Goal: Task Accomplishment & Management: Manage account settings

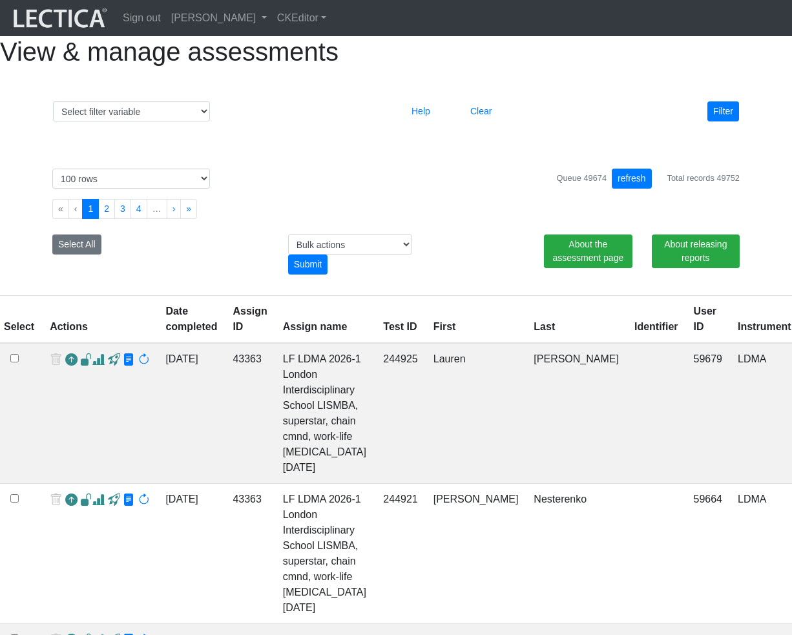
select select "100"
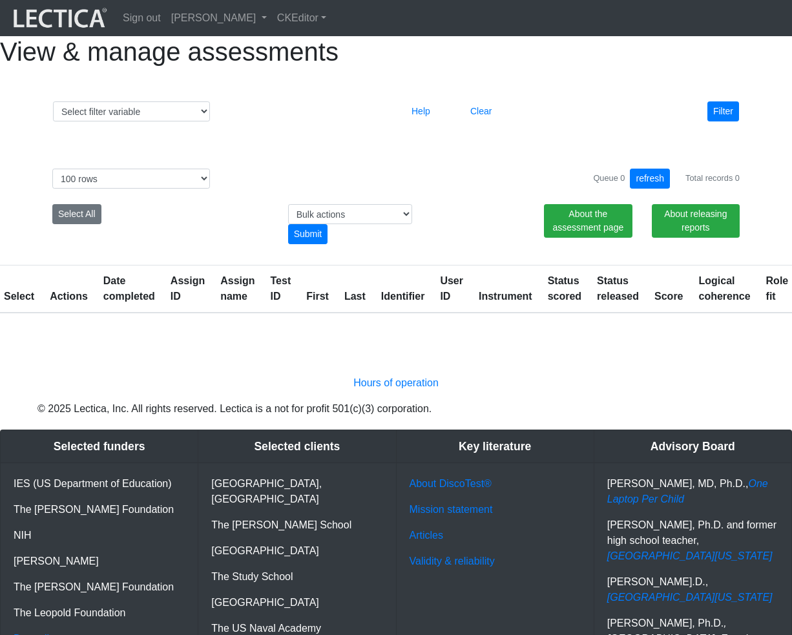
select select "100"
click at [272, 20] on link "[PERSON_NAME]" at bounding box center [219, 18] width 106 height 26
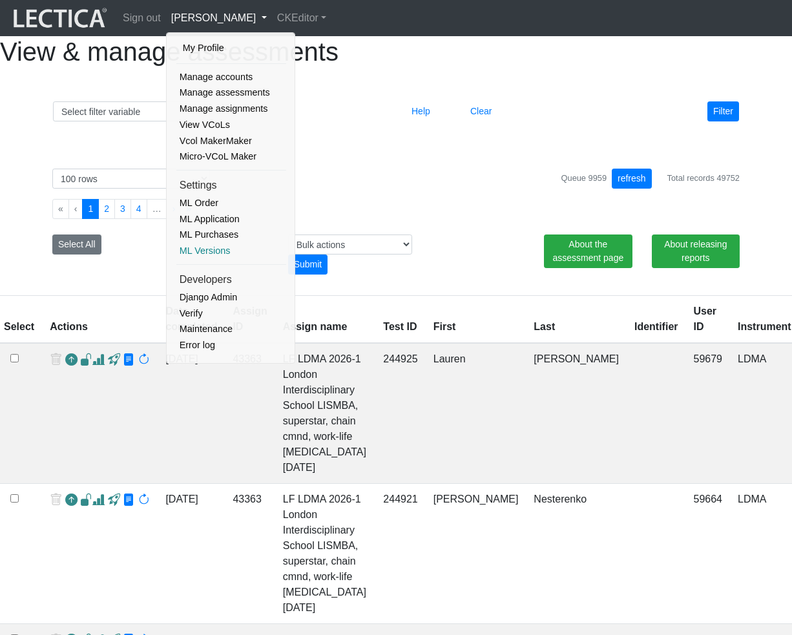
click at [218, 247] on link "ML Versions" at bounding box center [231, 251] width 110 height 16
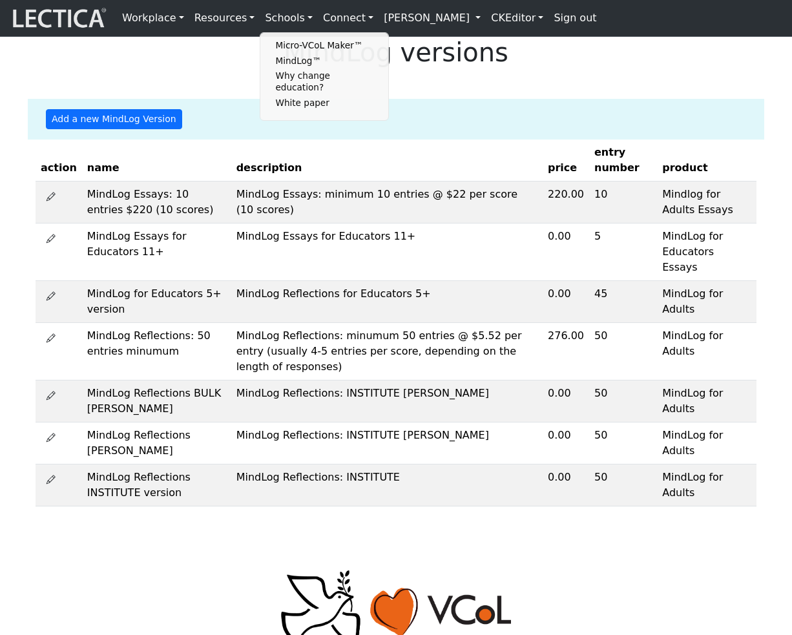
click at [470, 23] on link "[PERSON_NAME]" at bounding box center [432, 18] width 107 height 26
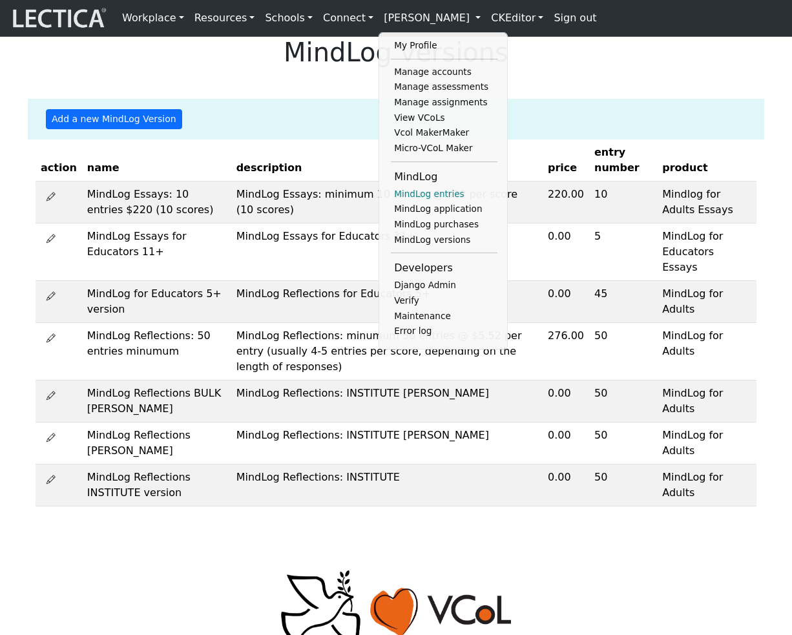
click at [418, 202] on link "MindLog entries" at bounding box center [444, 195] width 107 height 16
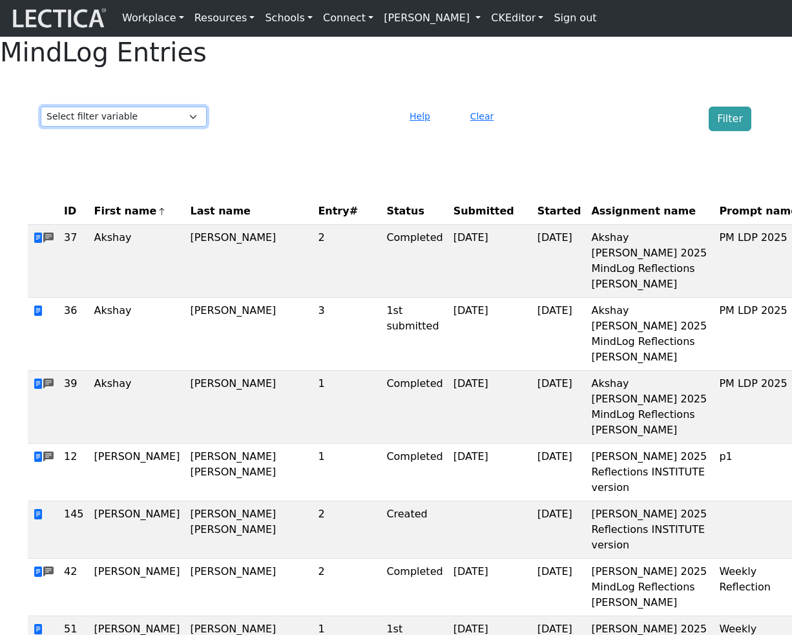
select select "last_name"
click option "Last name" at bounding box center [0, 0] width 0 height 0
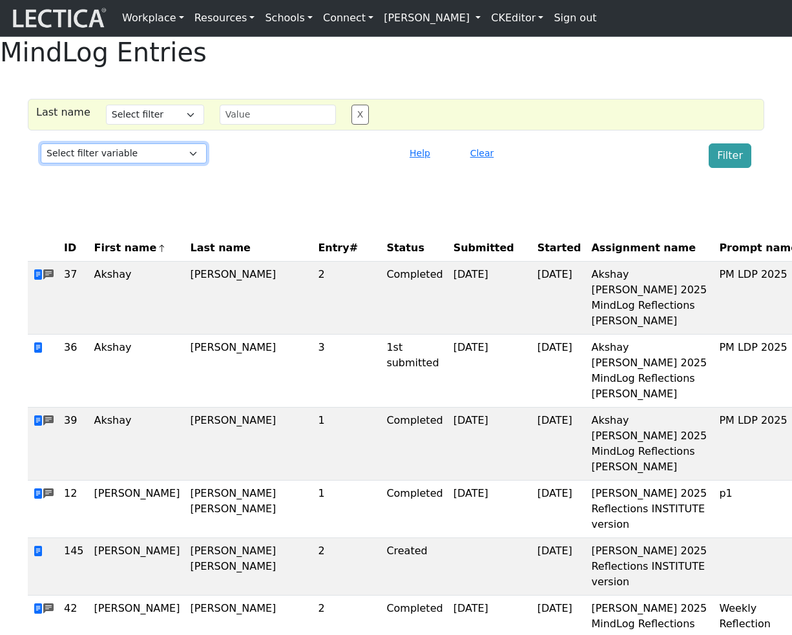
select select "status"
click option "Status" at bounding box center [0, 0] width 0 height 0
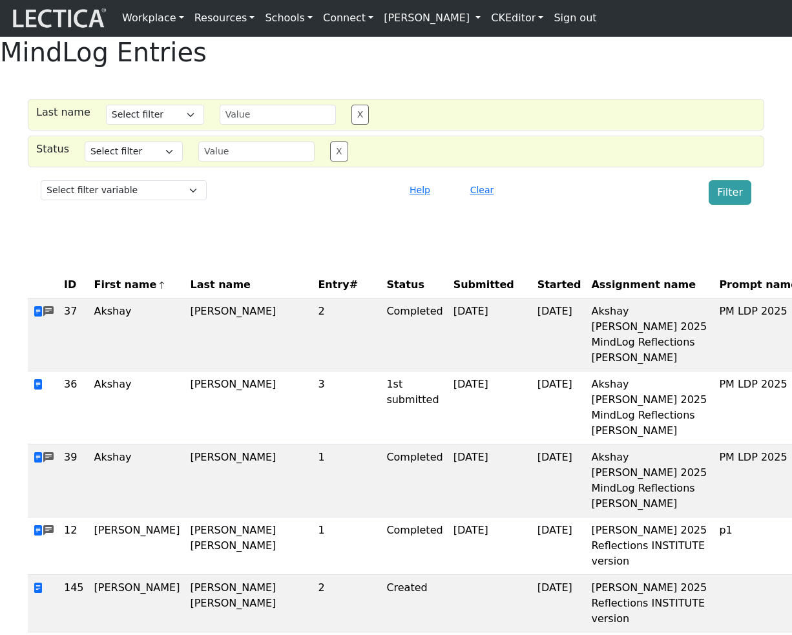
click at [297, 210] on div "Select filter variable First name Last name Entry# Status Submitted Started Ass…" at bounding box center [396, 192] width 721 height 35
select select "id"
click option "ID" at bounding box center [0, 0] width 0 height 0
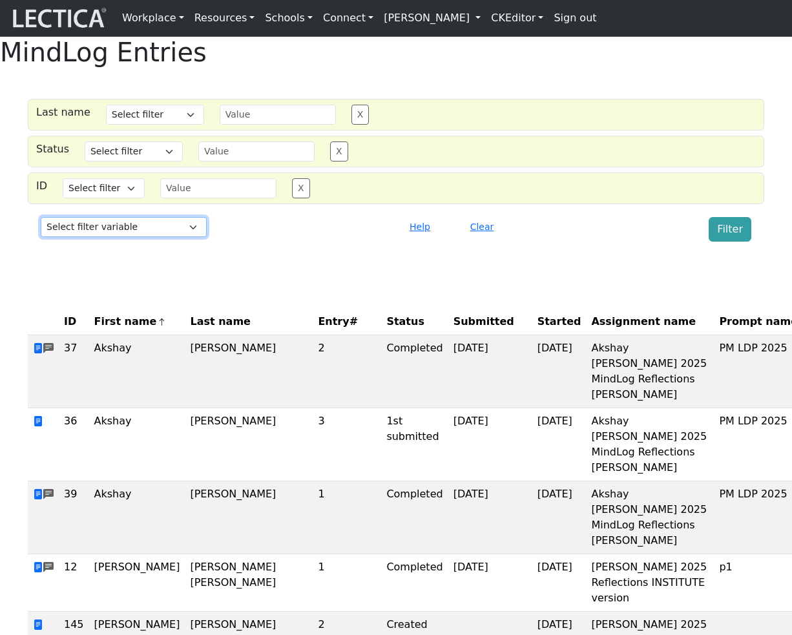
select select "assignment_id"
click option "Assignment ID" at bounding box center [0, 0] width 0 height 0
select select
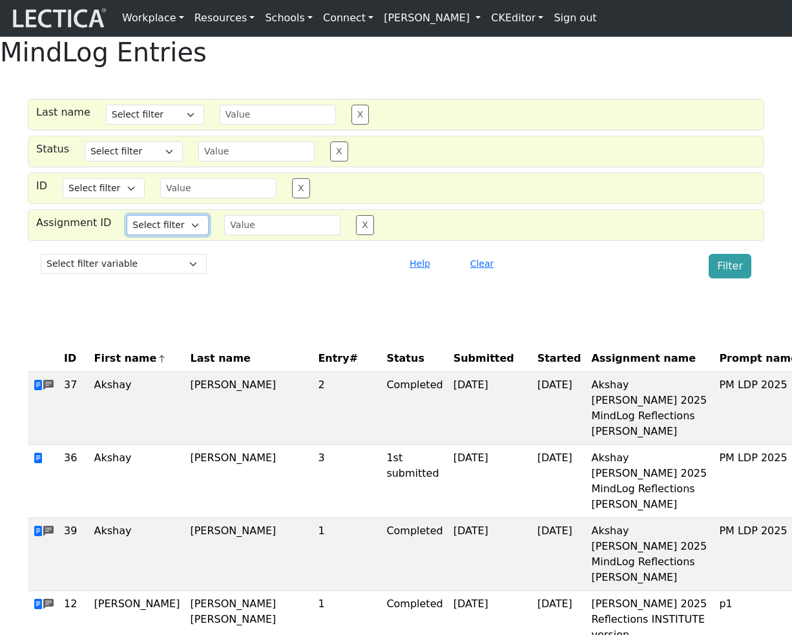
select select "iexact"
click option "Equals" at bounding box center [0, 0] width 0 height 0
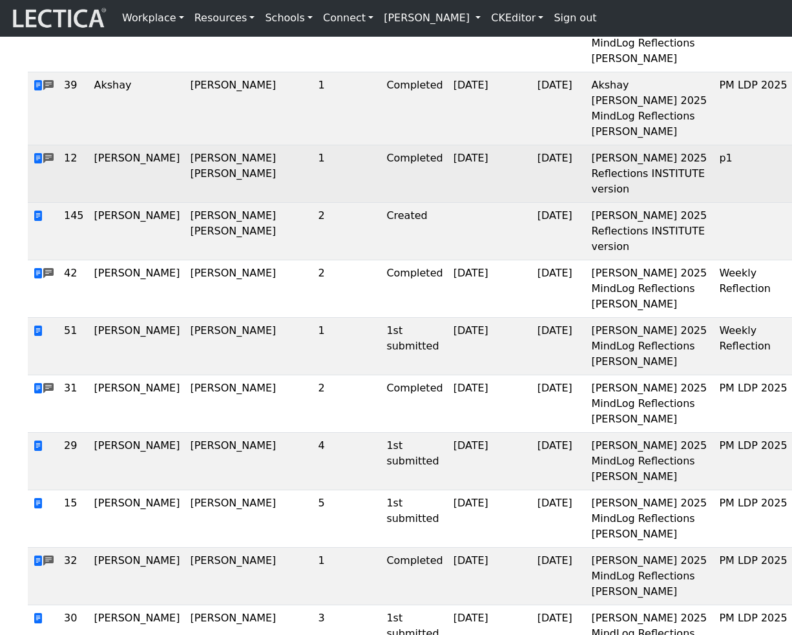
scroll to position [470, 0]
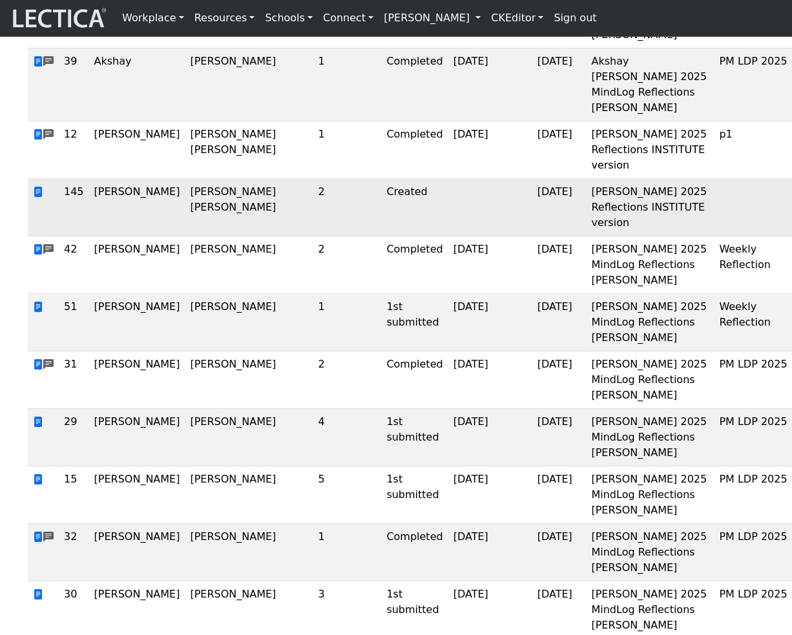
copy td "43390"
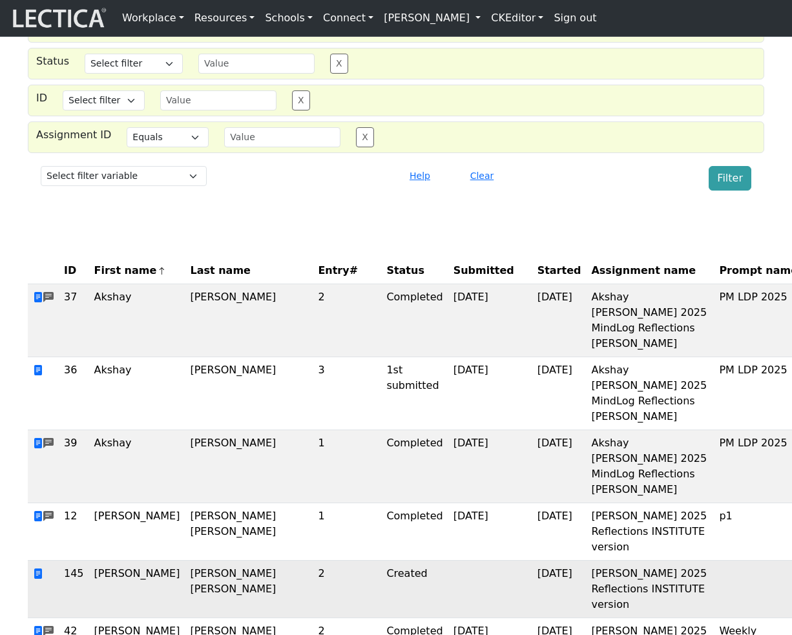
scroll to position [0, 0]
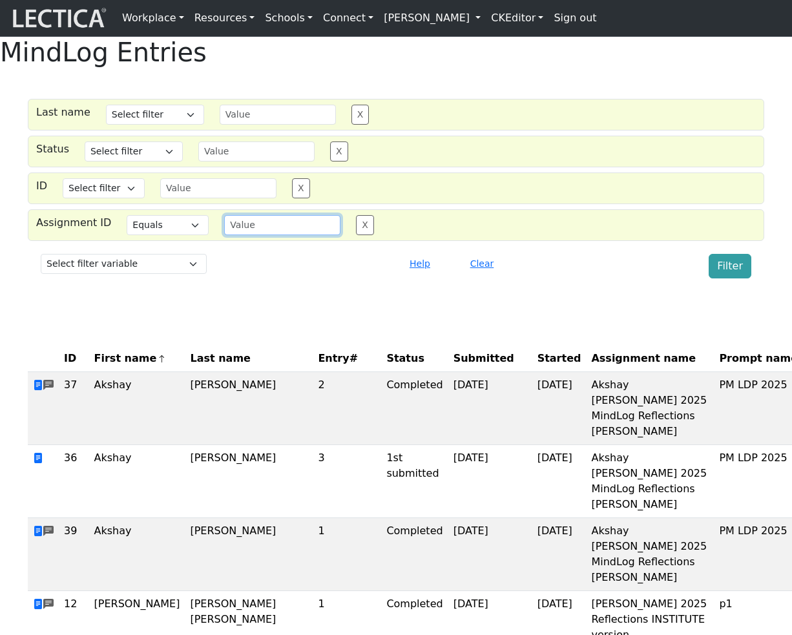
click at [249, 235] on input "text" at bounding box center [282, 225] width 116 height 20
paste input "43390"
type input "43390"
click at [731, 279] on button "Filter" at bounding box center [730, 266] width 43 height 25
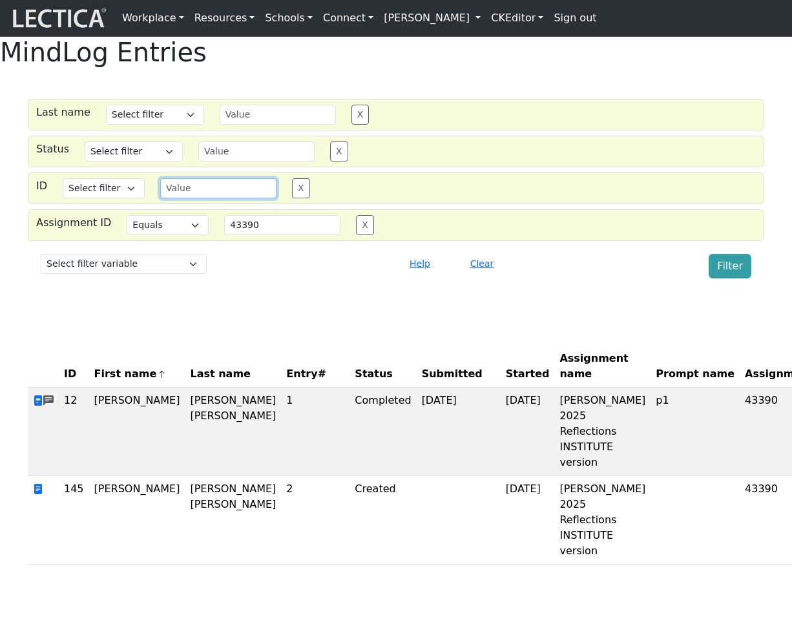
click at [211, 198] on input "text" at bounding box center [218, 188] width 116 height 20
type input "145"
select select "iexact"
click option "Equals" at bounding box center [0, 0] width 0 height 0
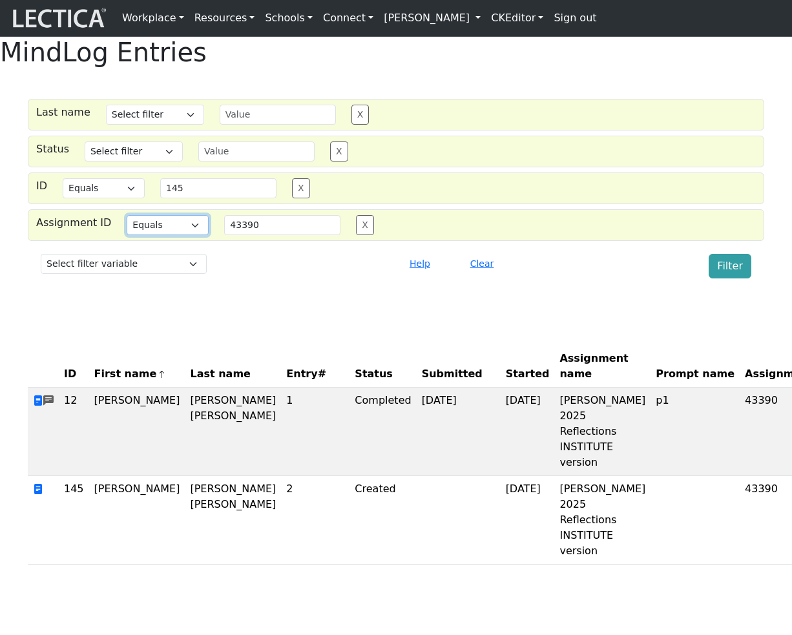
select select
click option "Select filter" at bounding box center [0, 0] width 0 height 0
click at [672, 327] on div "MindLog Entries Last name Select filter Contains Equals Does not equal Starts w…" at bounding box center [396, 306] width 792 height 538
click at [721, 279] on button "Filter" at bounding box center [730, 266] width 43 height 25
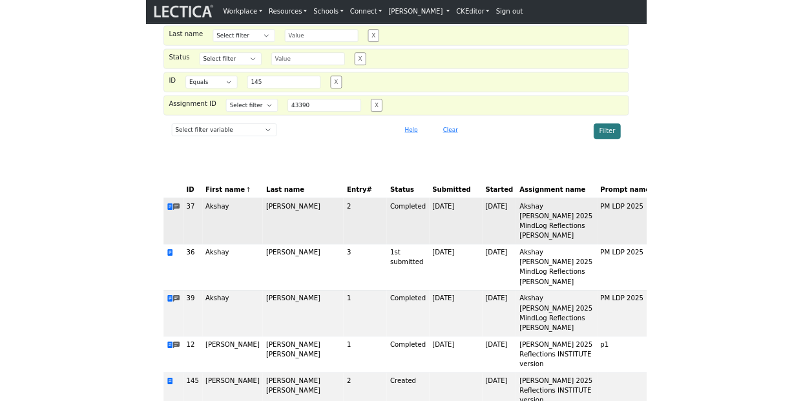
scroll to position [57, 0]
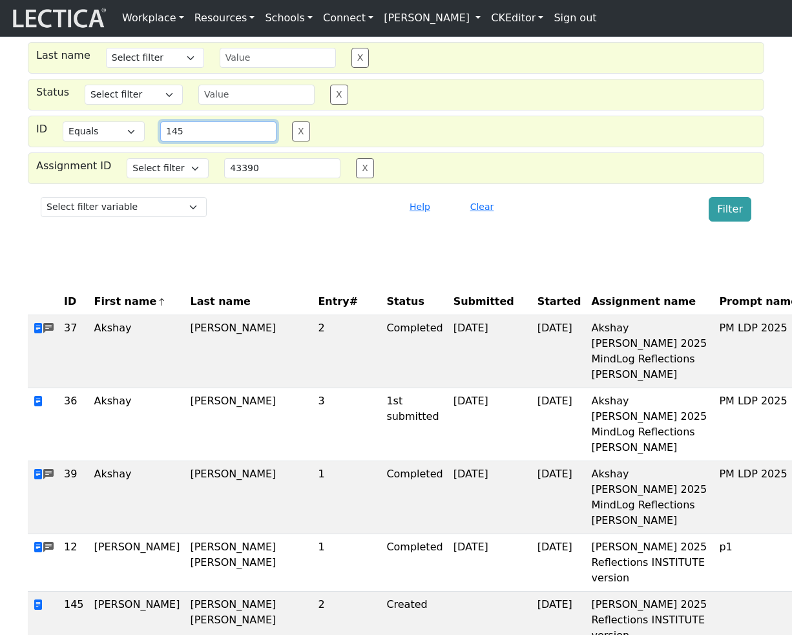
click at [203, 142] on input "145" at bounding box center [218, 131] width 116 height 20
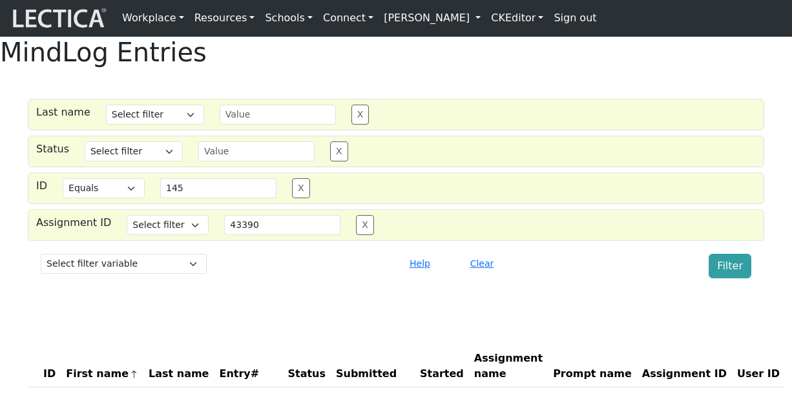
select select "iexact"
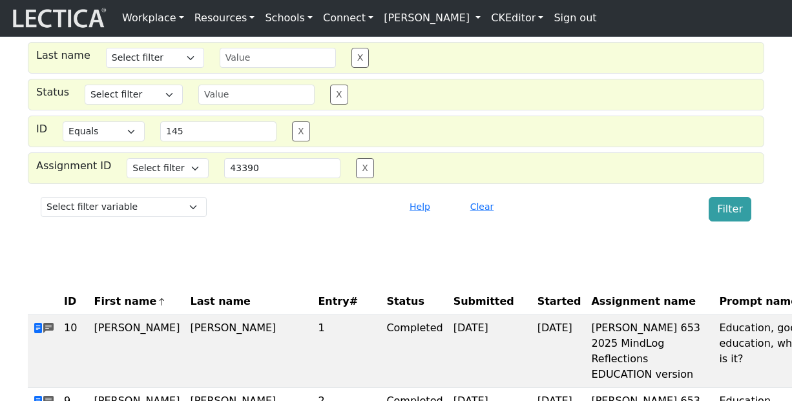
scroll to position [129, 0]
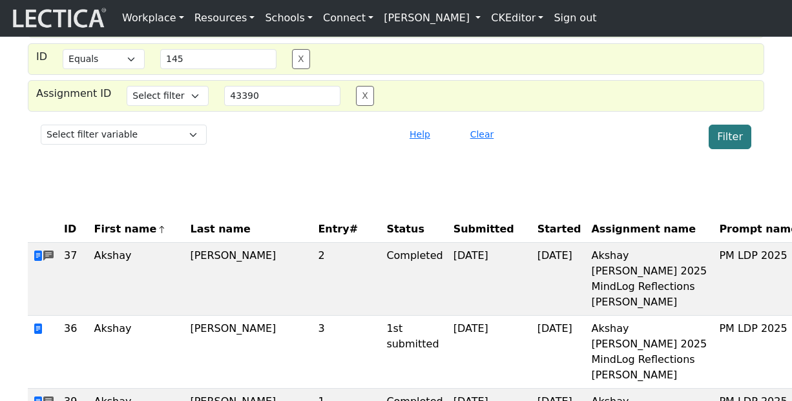
click at [729, 149] on button "Filter" at bounding box center [730, 137] width 43 height 25
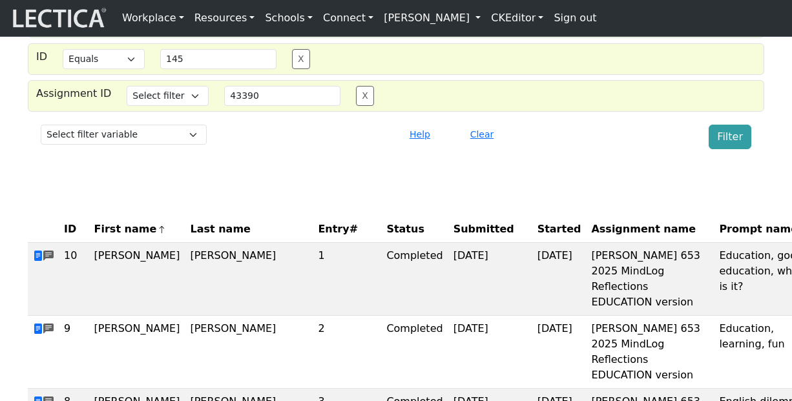
scroll to position [132, 0]
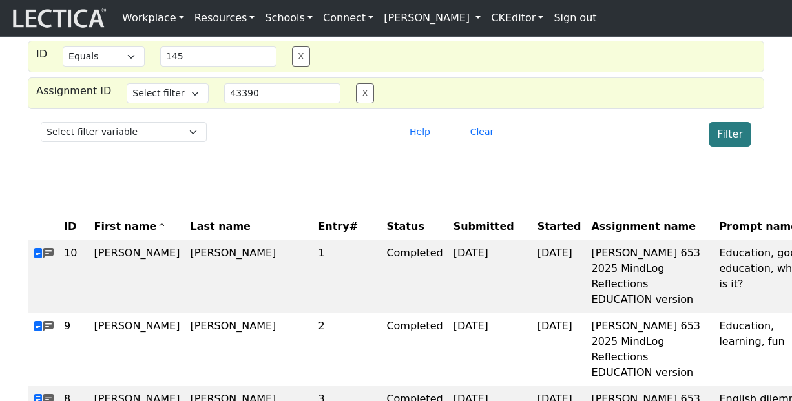
click at [722, 147] on button "Filter" at bounding box center [730, 134] width 43 height 25
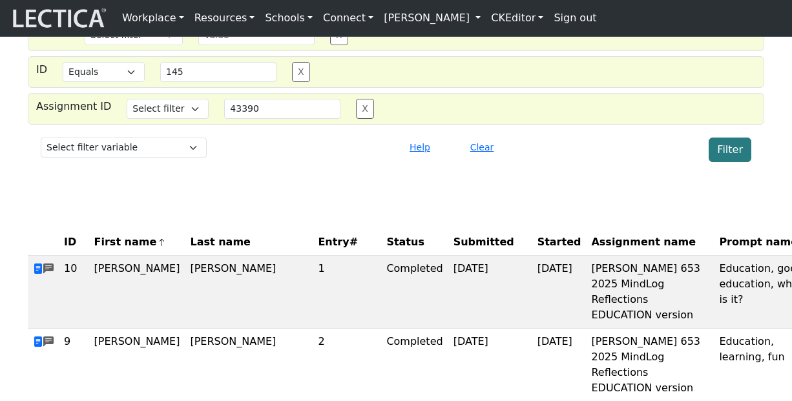
scroll to position [62, 0]
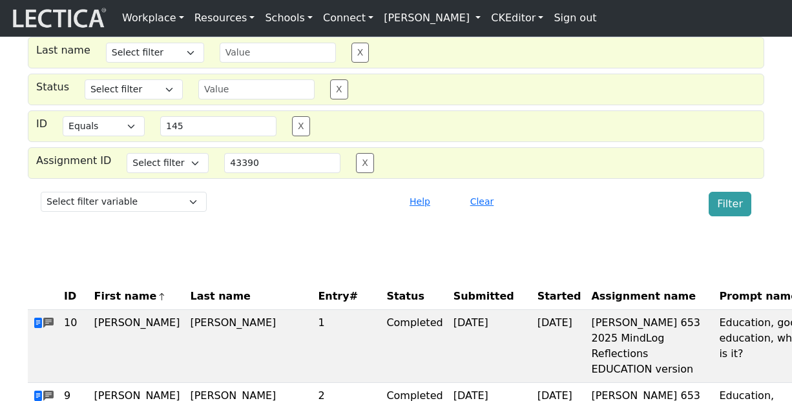
click at [731, 216] on button "Filter" at bounding box center [730, 204] width 43 height 25
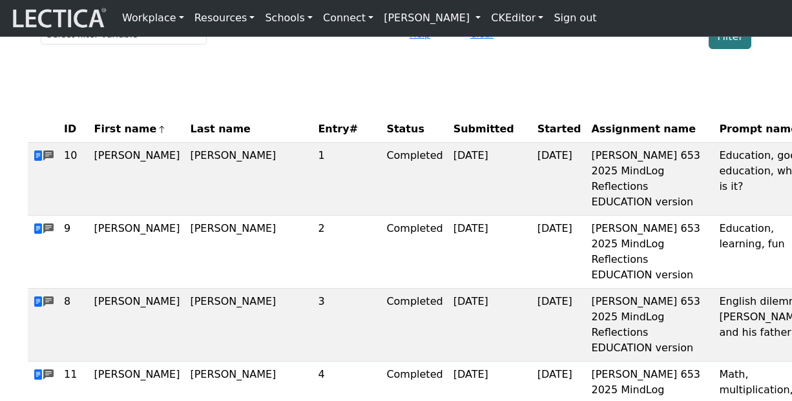
scroll to position [165, 0]
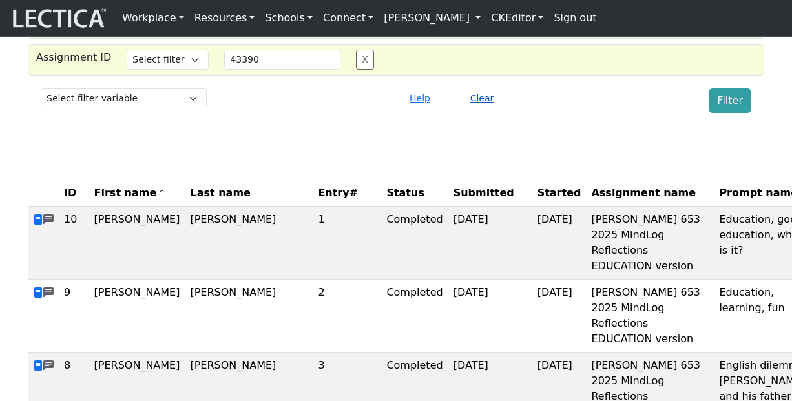
click at [487, 109] on button "Clear" at bounding box center [483, 99] width 36 height 20
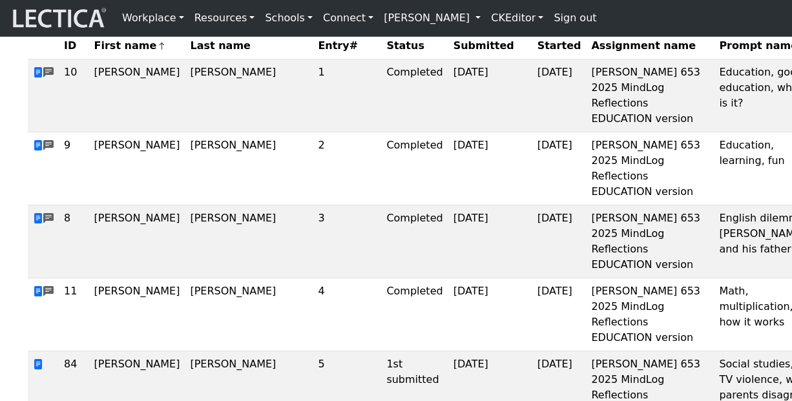
scroll to position [0, 0]
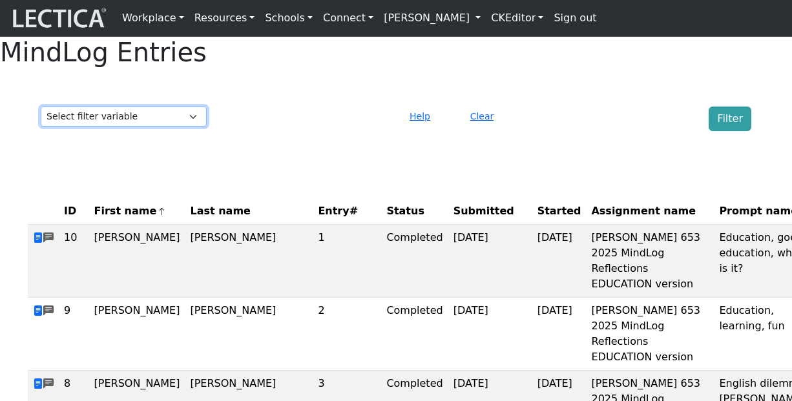
select select "id"
click option "ID" at bounding box center [0, 0] width 0 height 0
select select
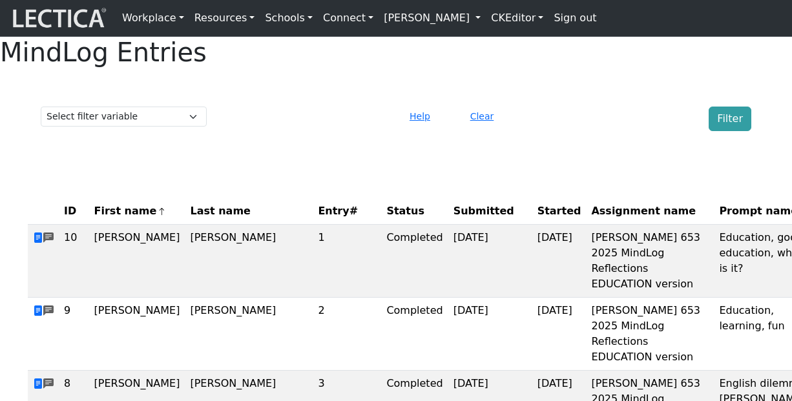
select select "id"
click option "ID" at bounding box center [0, 0] width 0 height 0
select select
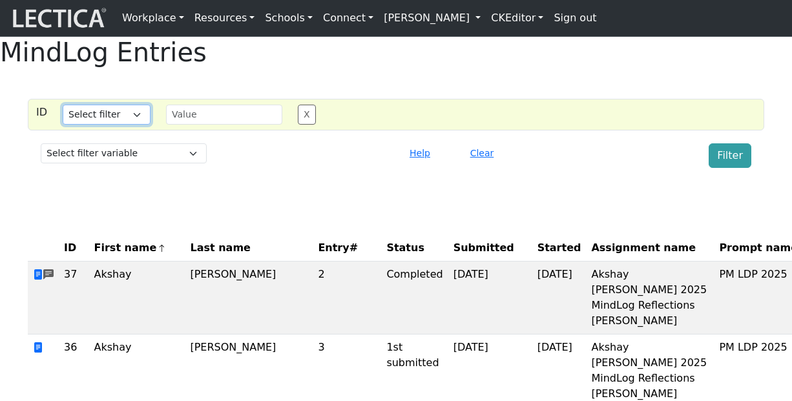
select select "equal"
click option "Equals" at bounding box center [0, 0] width 0 height 0
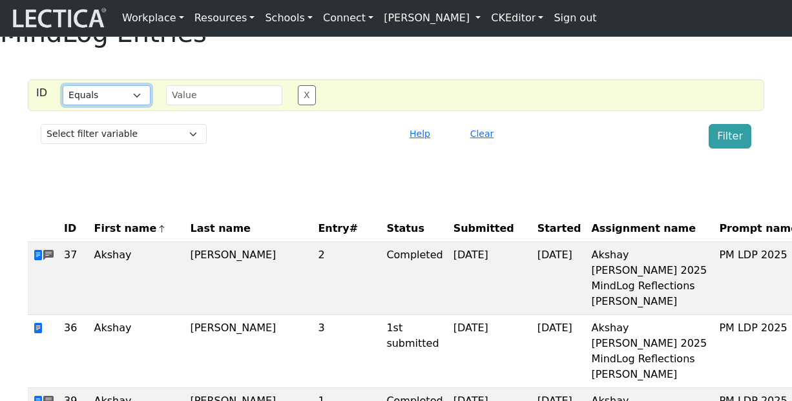
scroll to position [32, 0]
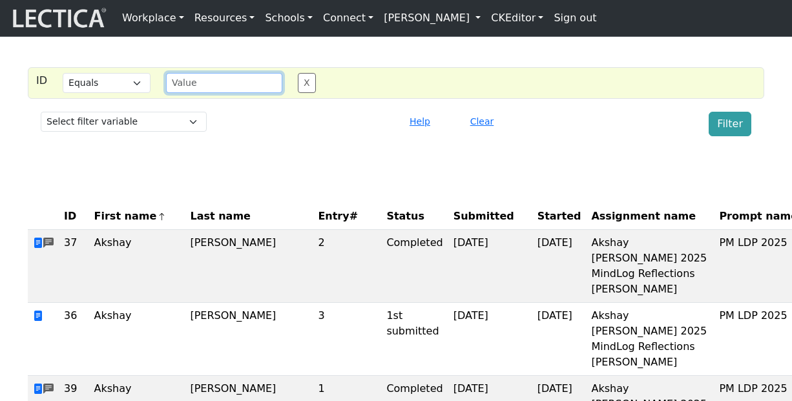
click at [242, 93] on input "text" at bounding box center [224, 83] width 116 height 20
type input "37"
click at [733, 136] on button "Filter" at bounding box center [730, 124] width 43 height 25
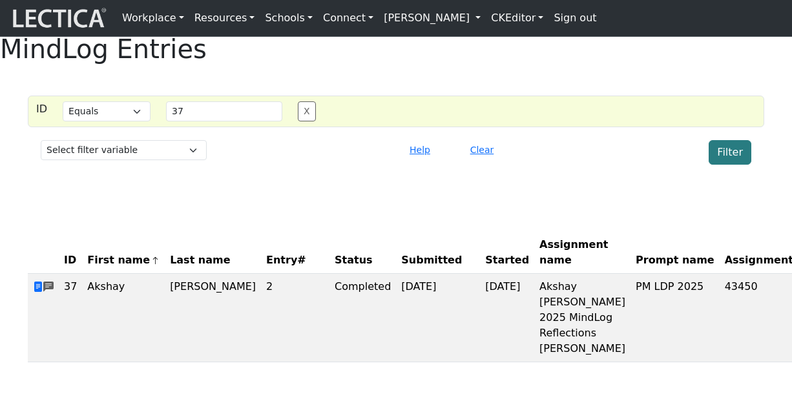
scroll to position [0, 0]
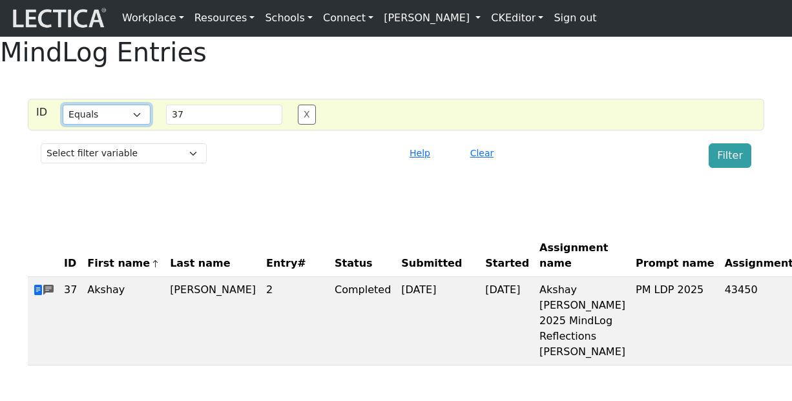
select select "gt"
click option "Greater than" at bounding box center [0, 0] width 0 height 0
click at [728, 168] on button "Filter" at bounding box center [730, 155] width 43 height 25
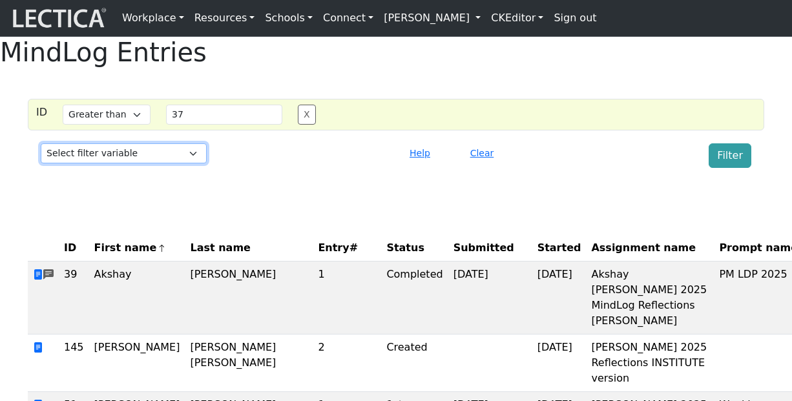
select select "assignment_id"
click option "Assignment ID" at bounding box center [0, 0] width 0 height 0
select select
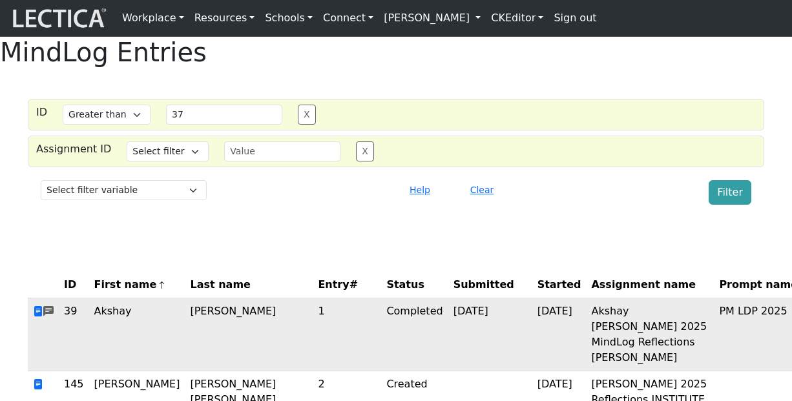
copy td "43450"
click at [290, 162] on input "text" at bounding box center [282, 152] width 116 height 20
paste input "43450"
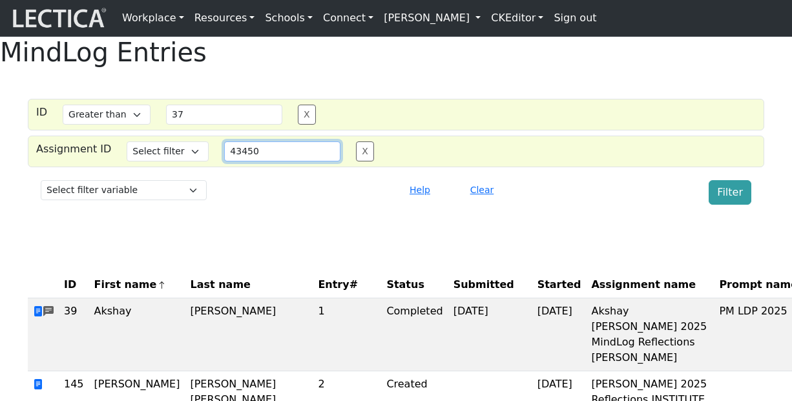
type input "43450"
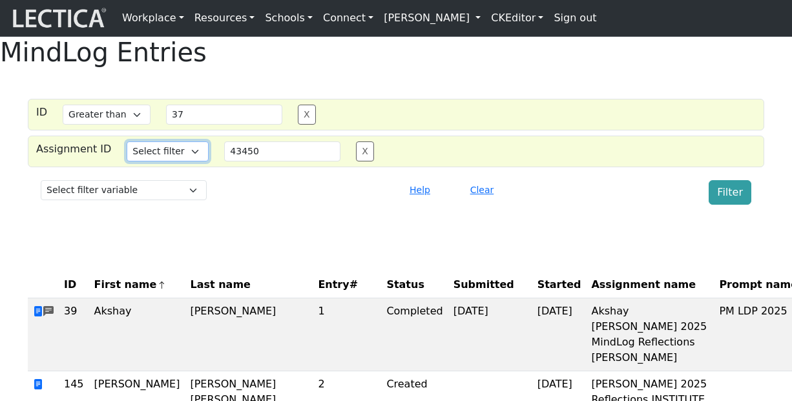
select select "iexact"
click option "Equals" at bounding box center [0, 0] width 0 height 0
click at [300, 125] on button "X" at bounding box center [307, 115] width 18 height 20
select select "iexact"
type input "43450"
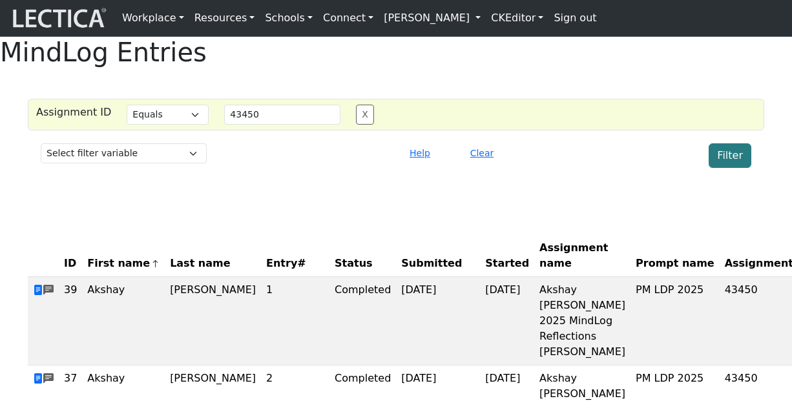
click at [730, 168] on button "Filter" at bounding box center [730, 155] width 43 height 25
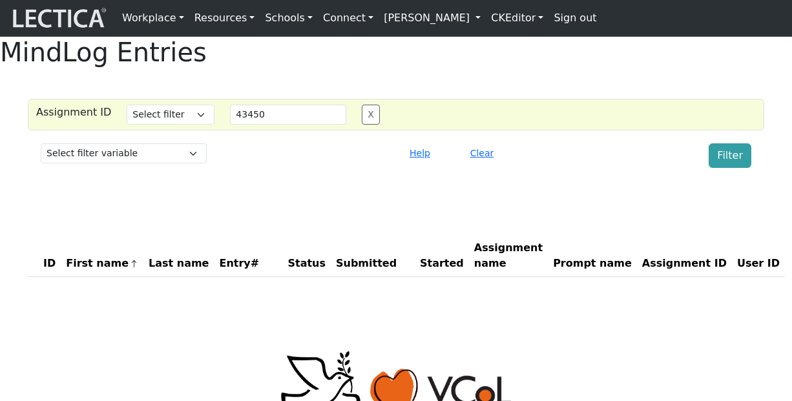
click at [127, 105] on select "Select filter Equals List Contains Greater than Less than" at bounding box center [171, 115] width 88 height 20
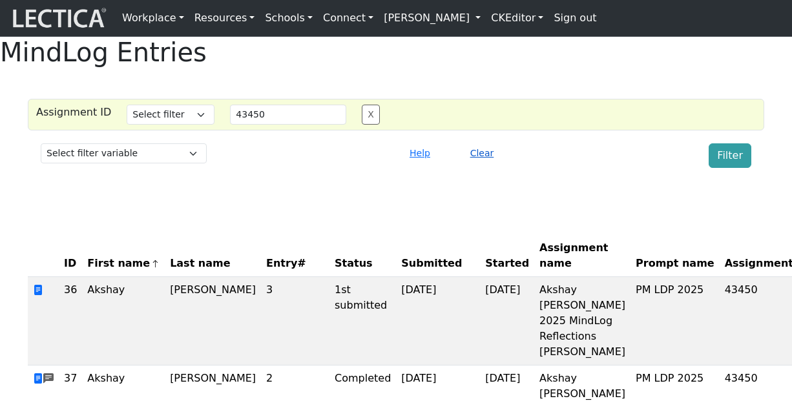
click at [481, 163] on button "Clear" at bounding box center [483, 153] width 36 height 20
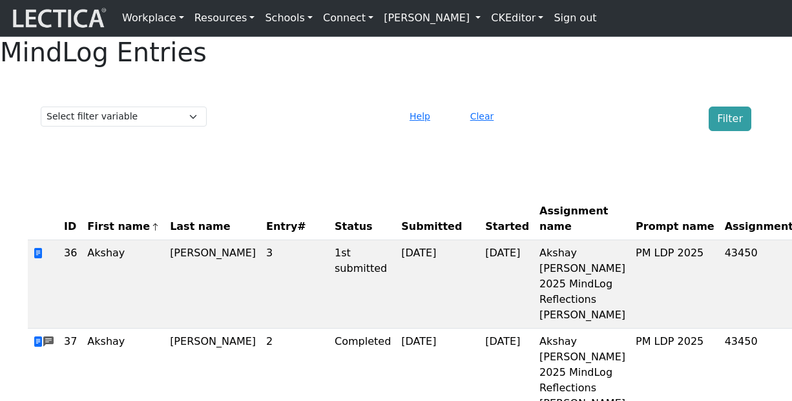
click at [512, 109] on div "MindLog Entries Select filter variable First name Last name Entry# Status Submi…" at bounding box center [396, 276] width 792 height 479
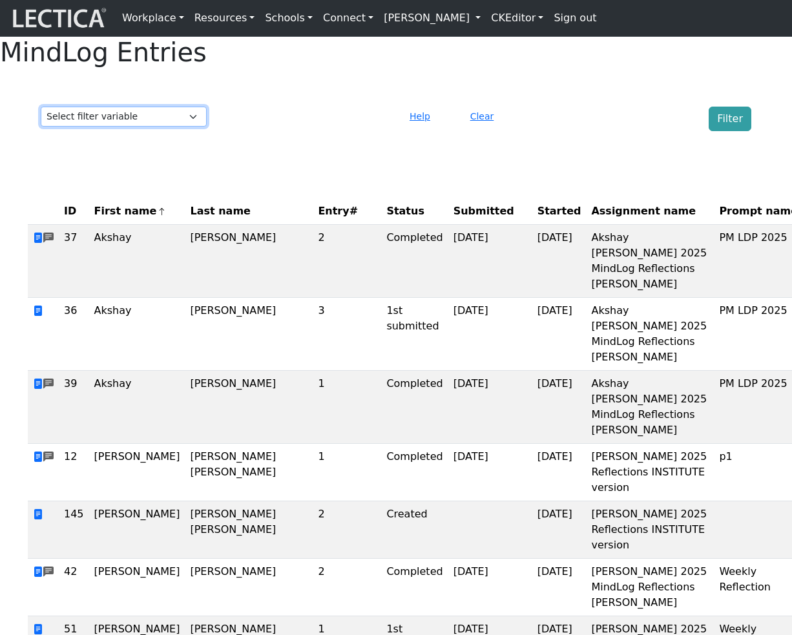
select select "purchase__assignment__id"
click option "Assignment ID" at bounding box center [0, 0] width 0 height 0
select select
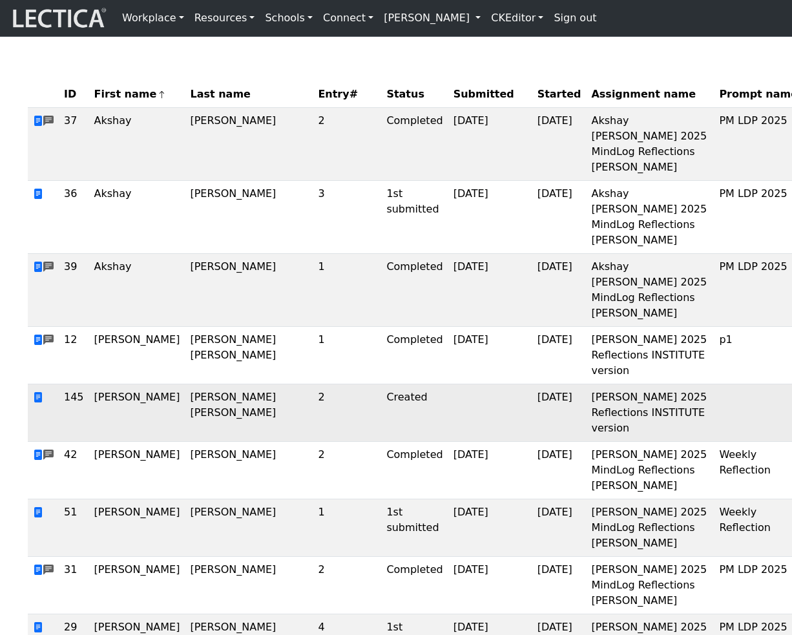
scroll to position [155, 0]
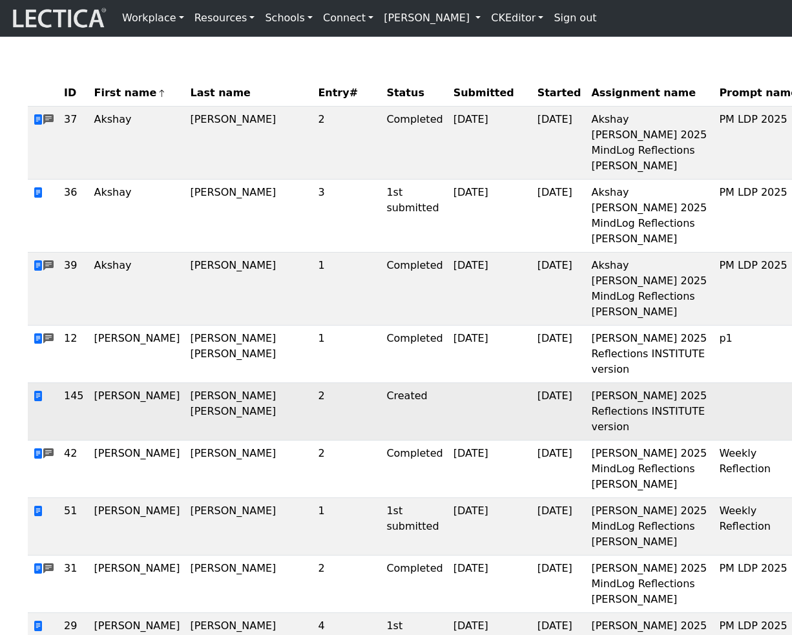
copy td "43390"
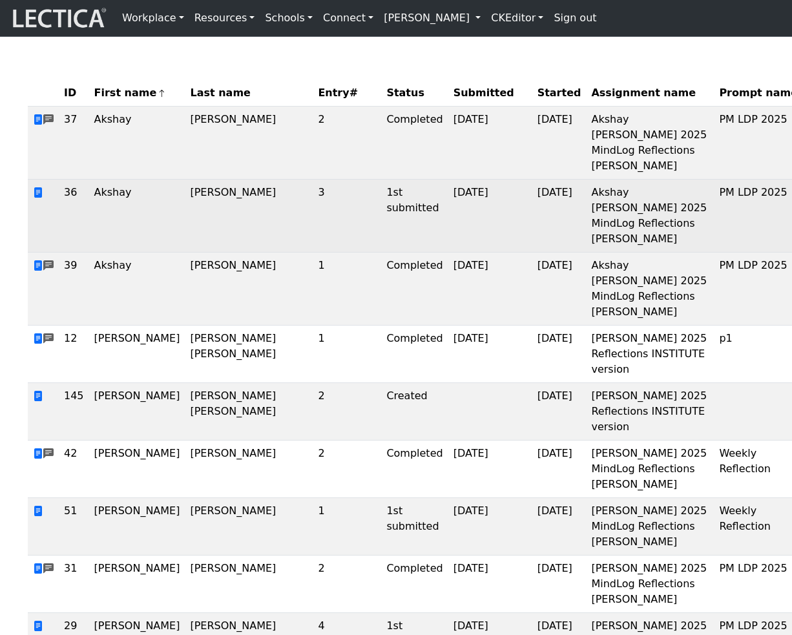
scroll to position [0, 0]
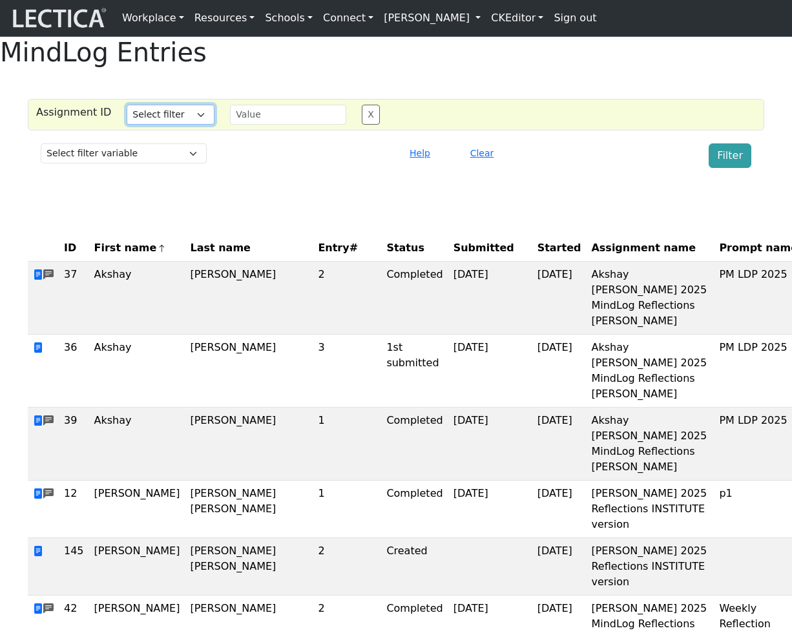
select select "equal"
click option "Equals" at bounding box center [0, 0] width 0 height 0
click at [257, 125] on input "text" at bounding box center [288, 115] width 116 height 20
paste input "43390"
type input "43390"
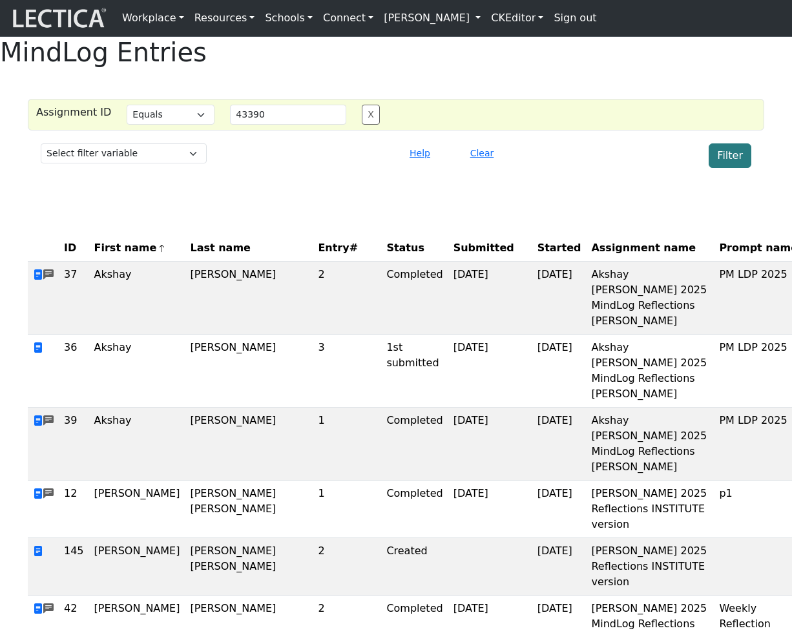
click at [730, 168] on button "Filter" at bounding box center [730, 155] width 43 height 25
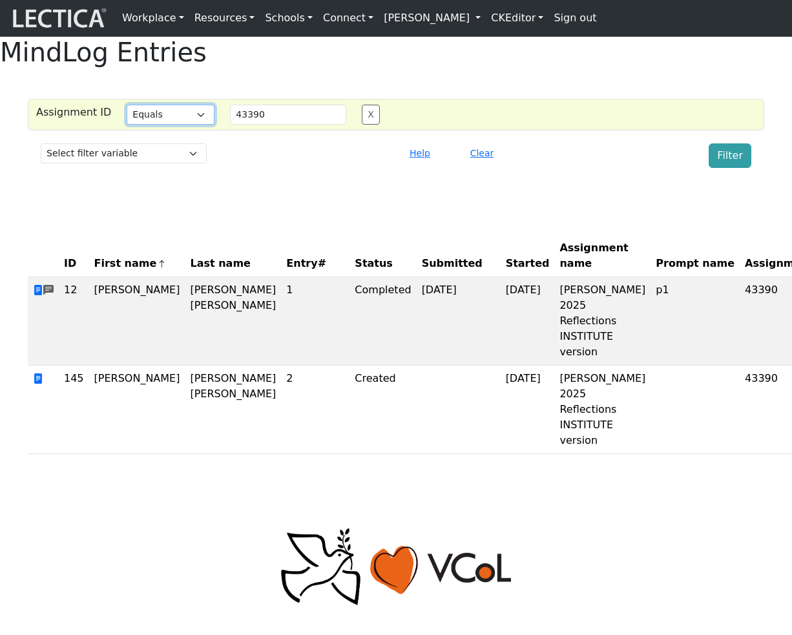
select select "gt"
click option "Greater than" at bounding box center [0, 0] width 0 height 0
click at [724, 168] on button "Filter" at bounding box center [730, 155] width 43 height 25
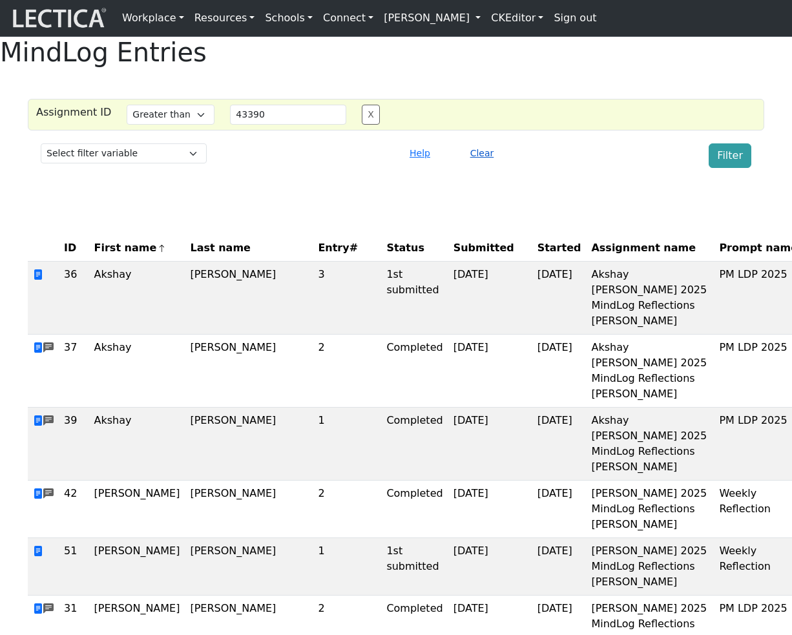
click at [487, 163] on button "Clear" at bounding box center [483, 153] width 36 height 20
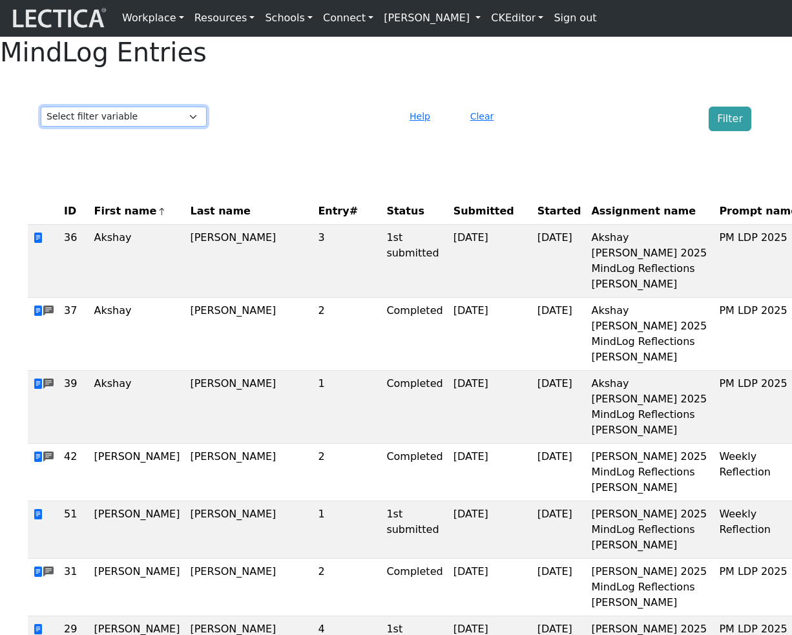
select select "user_id"
click option "User ID" at bounding box center [0, 0] width 0 height 0
select select
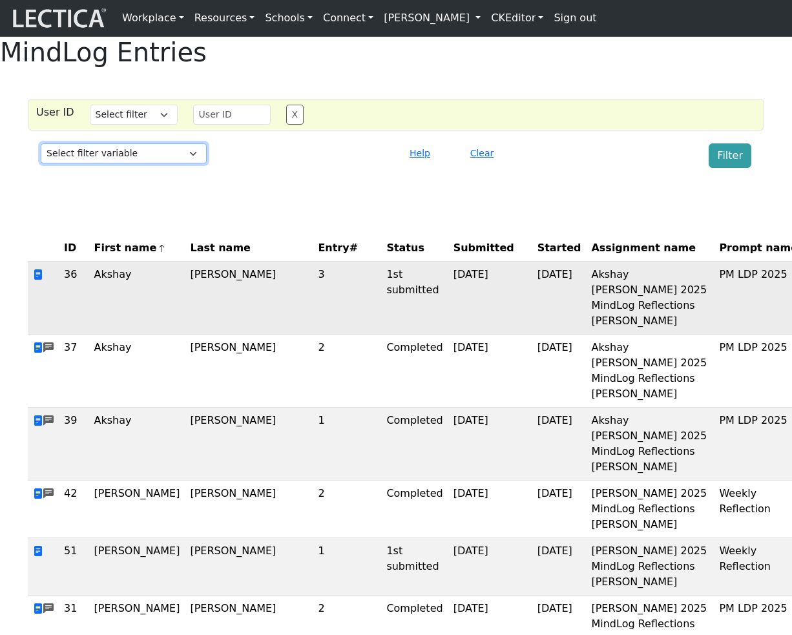
scroll to position [0, 56]
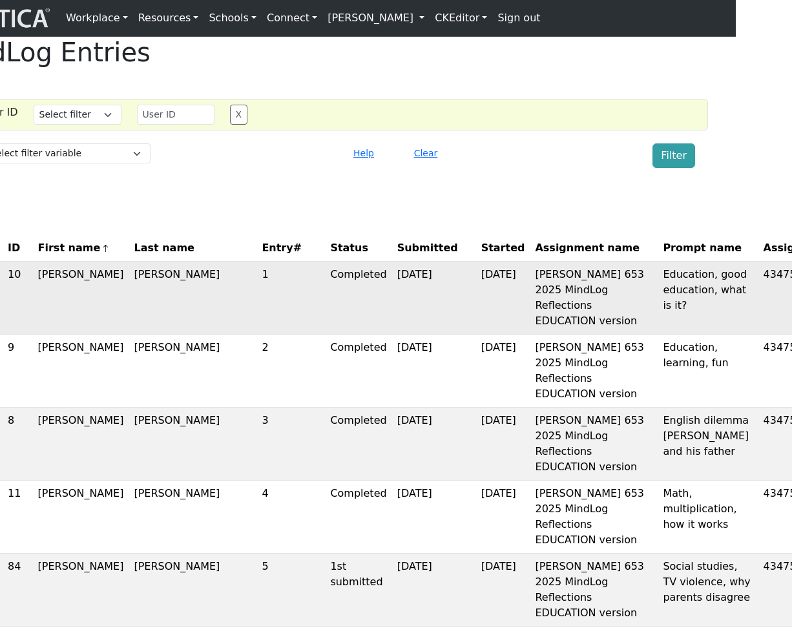
copy td "653"
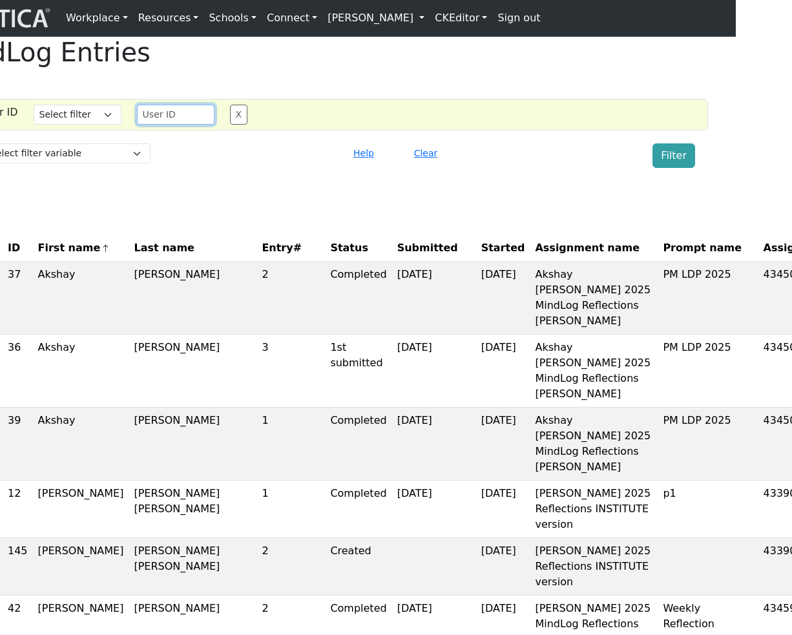
click at [160, 125] on input "number" at bounding box center [176, 115] width 78 height 20
paste input "653"
type input "653"
select select "equal"
click option "Equals" at bounding box center [0, 0] width 0 height 0
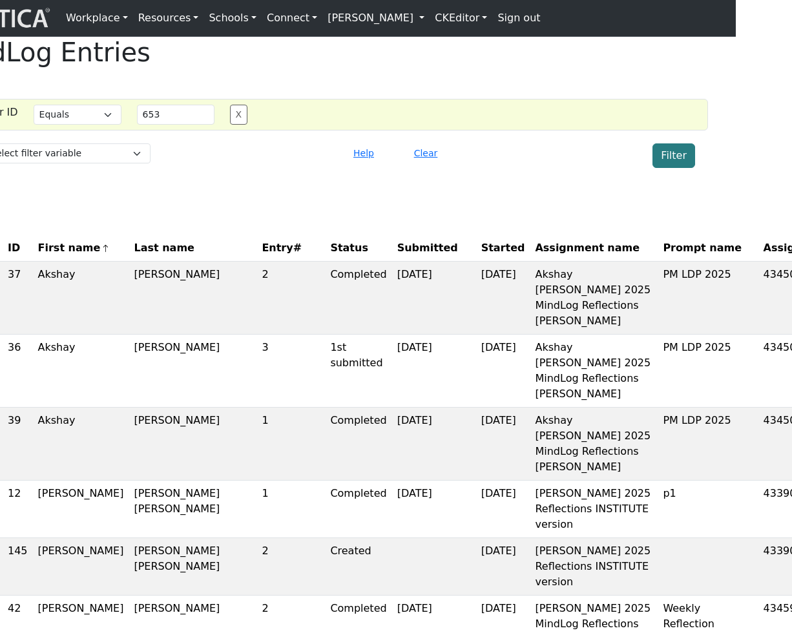
click at [669, 168] on button "Filter" at bounding box center [674, 155] width 43 height 25
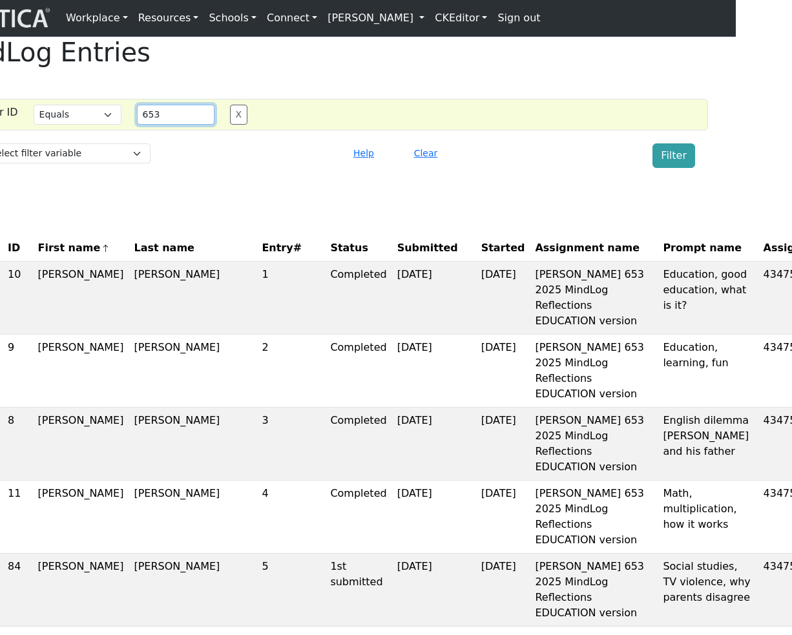
click at [165, 125] on input "653" at bounding box center [176, 115] width 78 height 20
type input "86"
click at [708, 173] on div "User ID Select filter Equals List Contains Greater than Less than Search string…" at bounding box center [340, 136] width 792 height 74
click at [673, 168] on button "Filter" at bounding box center [674, 155] width 43 height 25
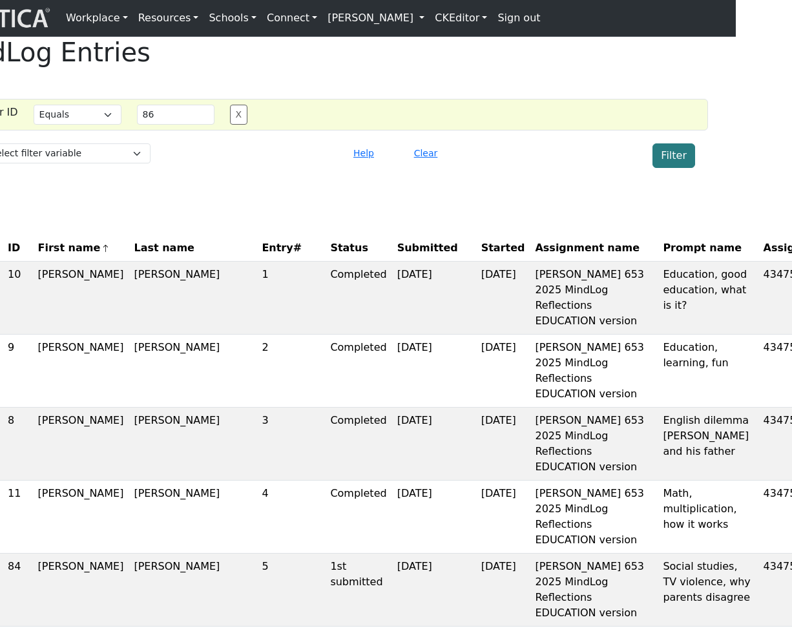
scroll to position [6, 56]
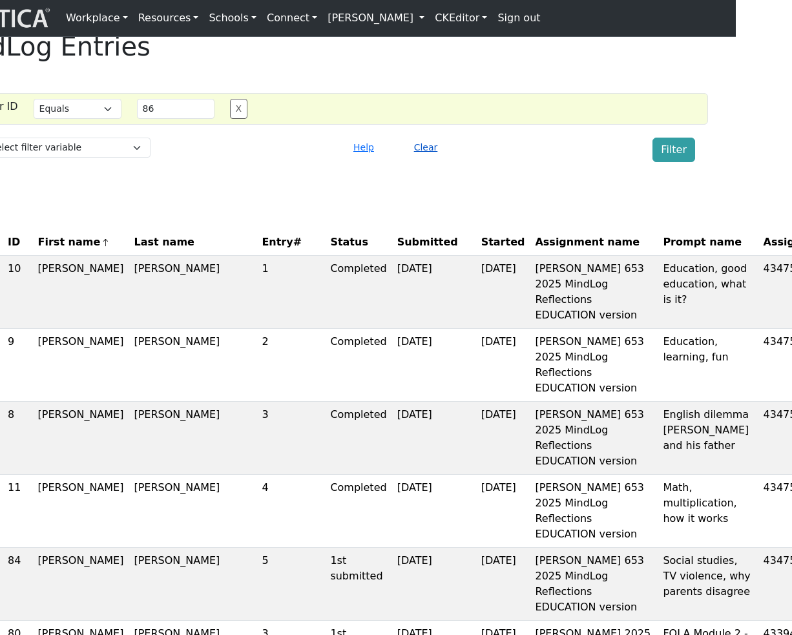
click at [424, 158] on button "Clear" at bounding box center [426, 148] width 36 height 20
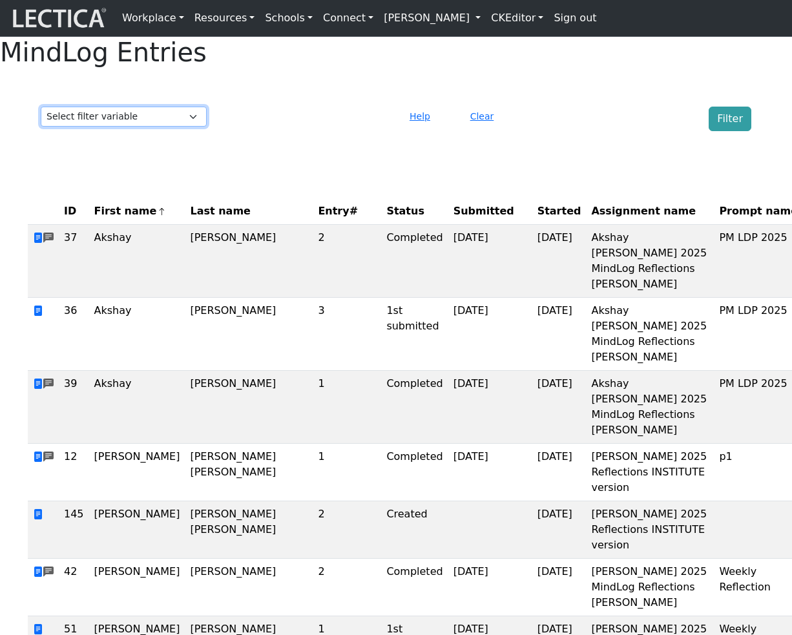
select select "test_taker__id"
click option "User ID" at bounding box center [0, 0] width 0 height 0
select select
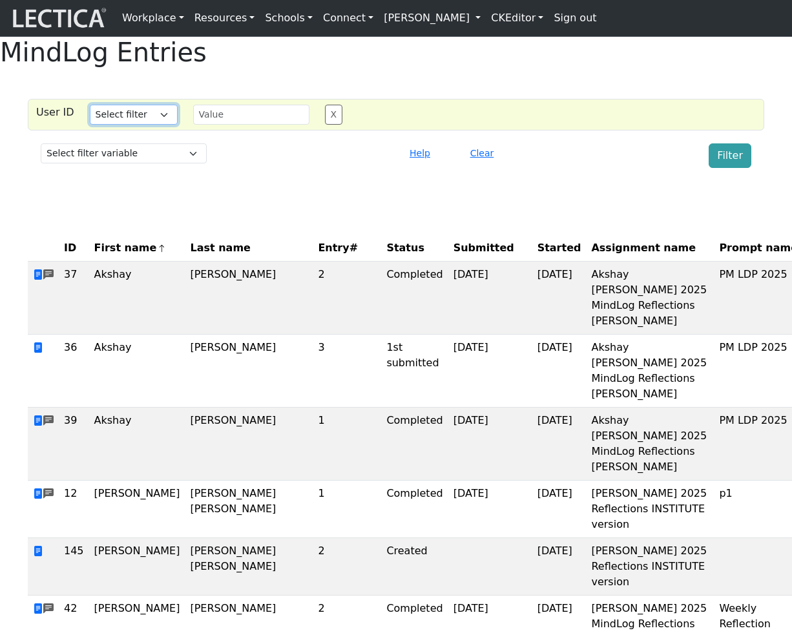
select select "equal"
click option "Equals" at bounding box center [0, 0] width 0 height 0
click at [270, 125] on input "text" at bounding box center [251, 115] width 116 height 20
type input "86"
click at [602, 168] on div "Filter" at bounding box center [669, 155] width 182 height 25
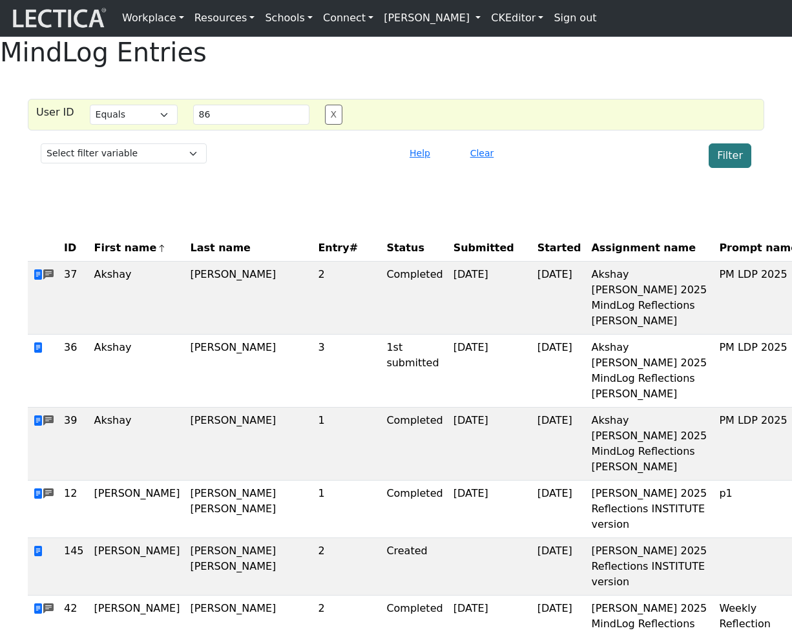
click at [739, 168] on button "Filter" at bounding box center [730, 155] width 43 height 25
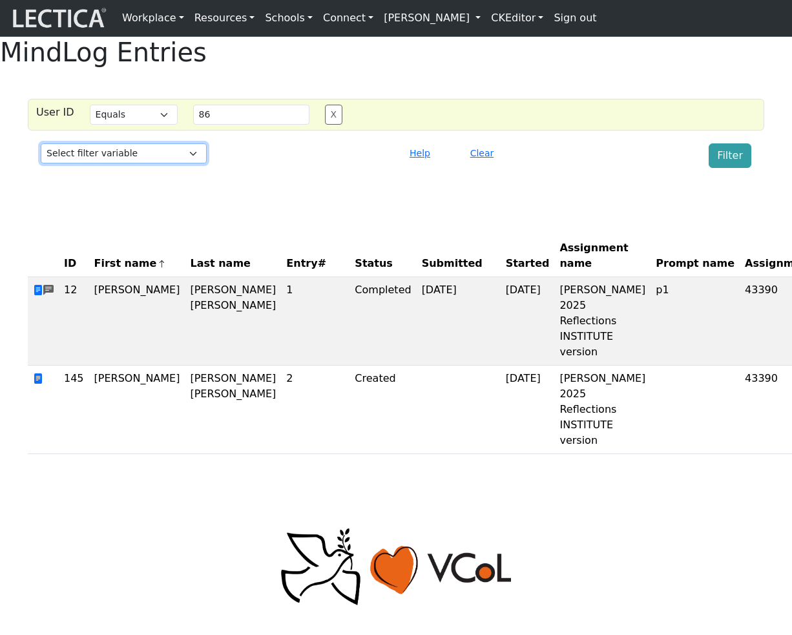
select select "status"
click option "Status" at bounding box center [0, 0] width 0 height 0
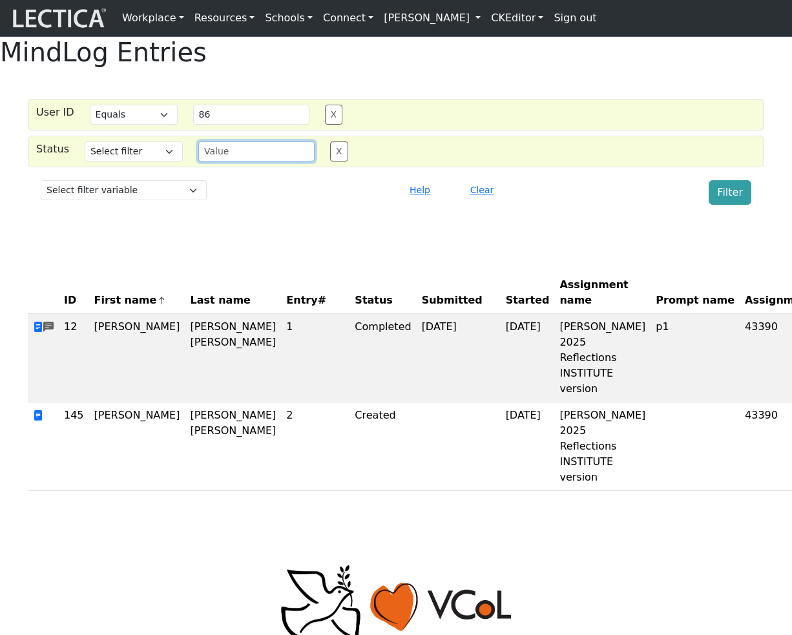
click at [241, 162] on input "text" at bounding box center [256, 152] width 116 height 20
click at [333, 162] on button "X" at bounding box center [339, 152] width 18 height 20
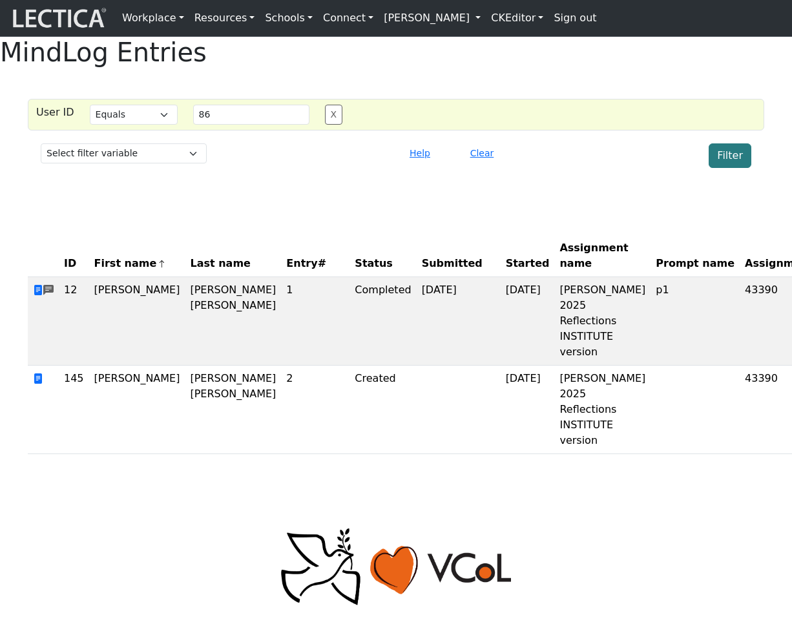
click at [731, 168] on button "Filter" at bounding box center [730, 155] width 43 height 25
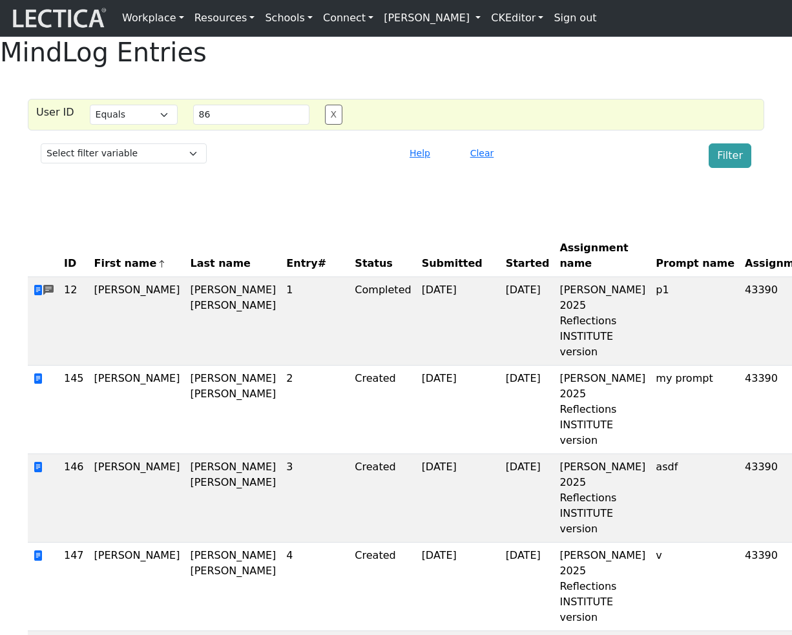
click at [664, 168] on div "Filter" at bounding box center [669, 155] width 182 height 25
click at [730, 168] on button "Filter" at bounding box center [730, 155] width 43 height 25
click at [286, 271] on span "Entry#" at bounding box center [315, 264] width 58 height 16
click at [543, 212] on div "MindLog Entries User ID Select filter Equals List Contains Greater than Less th…" at bounding box center [396, 428] width 792 height 782
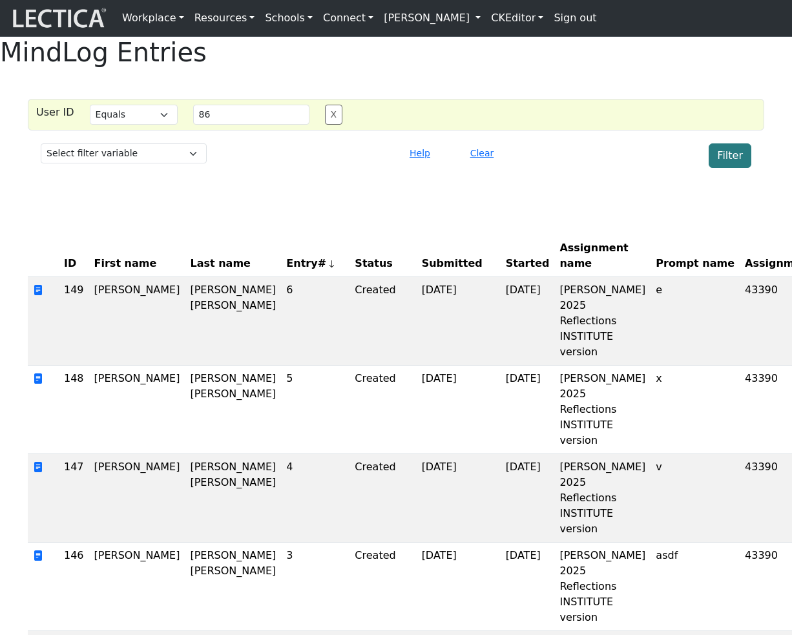
click at [730, 168] on button "Filter" at bounding box center [730, 155] width 43 height 25
click at [739, 168] on button "Filter" at bounding box center [730, 155] width 43 height 25
drag, startPoint x: 600, startPoint y: 218, endPoint x: 648, endPoint y: 215, distance: 48.6
click at [600, 218] on div "MindLog Entries User ID Select filter Equals List Contains Greater than Less th…" at bounding box center [396, 472] width 792 height 870
click at [729, 168] on button "Filter" at bounding box center [730, 155] width 43 height 25
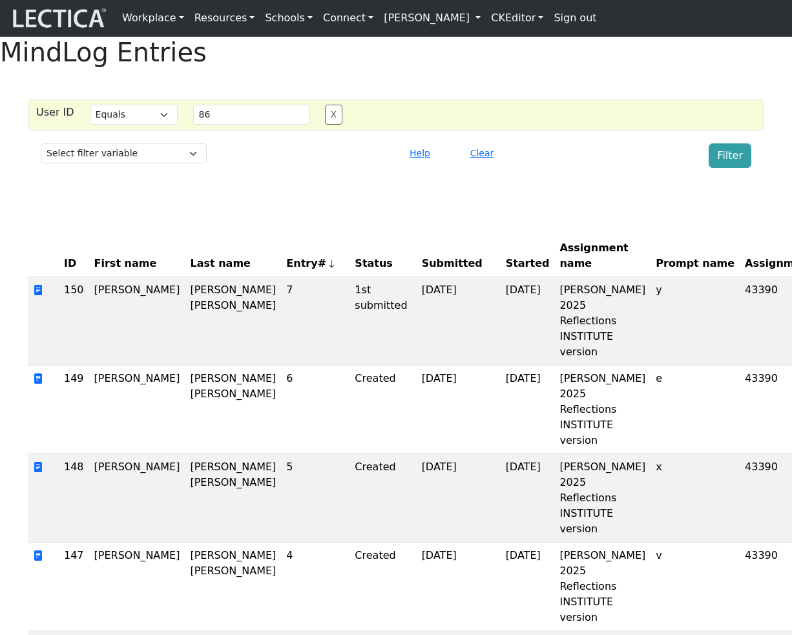
click at [647, 229] on div "MindLog Entries User ID Select filter Equals List Contains Greater than Less th…" at bounding box center [396, 472] width 792 height 870
click at [730, 168] on button "Filter" at bounding box center [730, 155] width 43 height 25
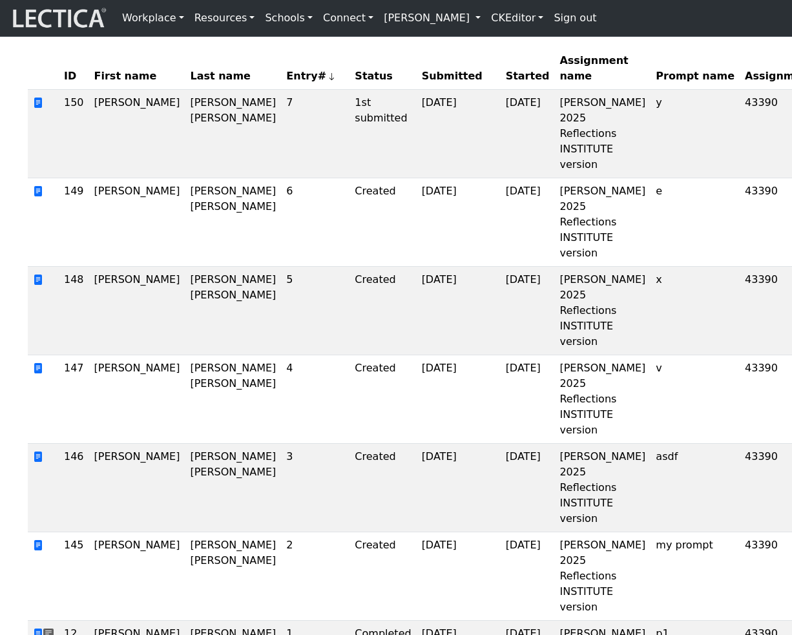
scroll to position [63, 0]
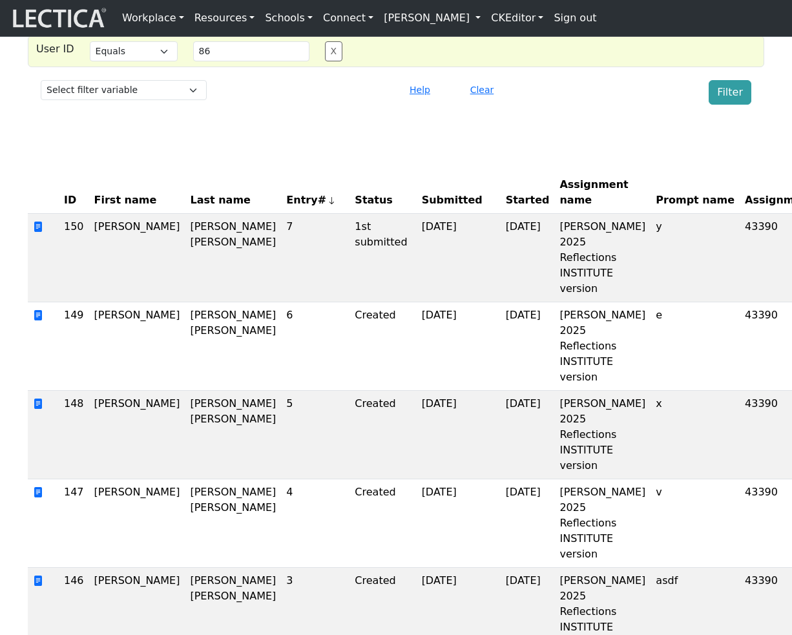
click at [590, 153] on div "MindLog Entries User ID Select filter Equals List Contains Greater than Less th…" at bounding box center [396, 409] width 792 height 870
click at [286, 208] on span "Entry#" at bounding box center [315, 201] width 58 height 16
select select "status"
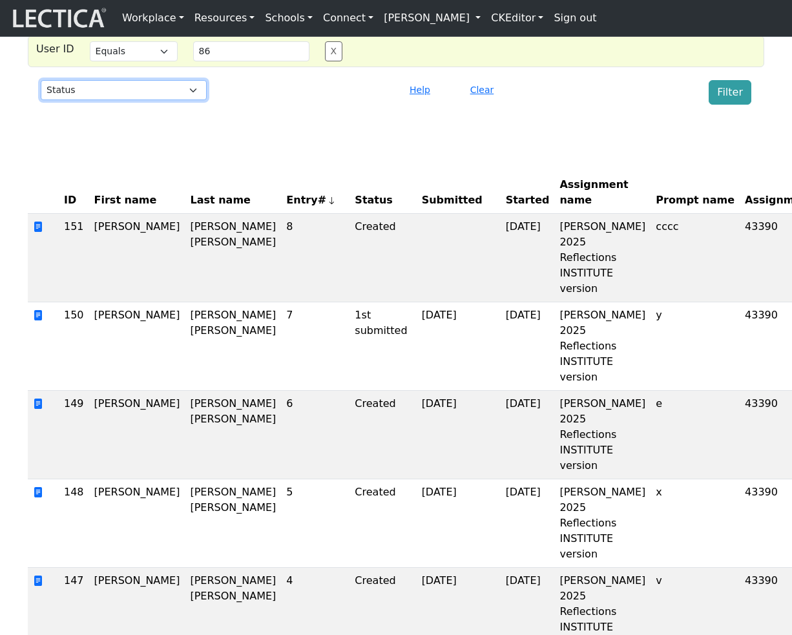
click option "Status" at bounding box center [0, 0] width 0 height 0
select select
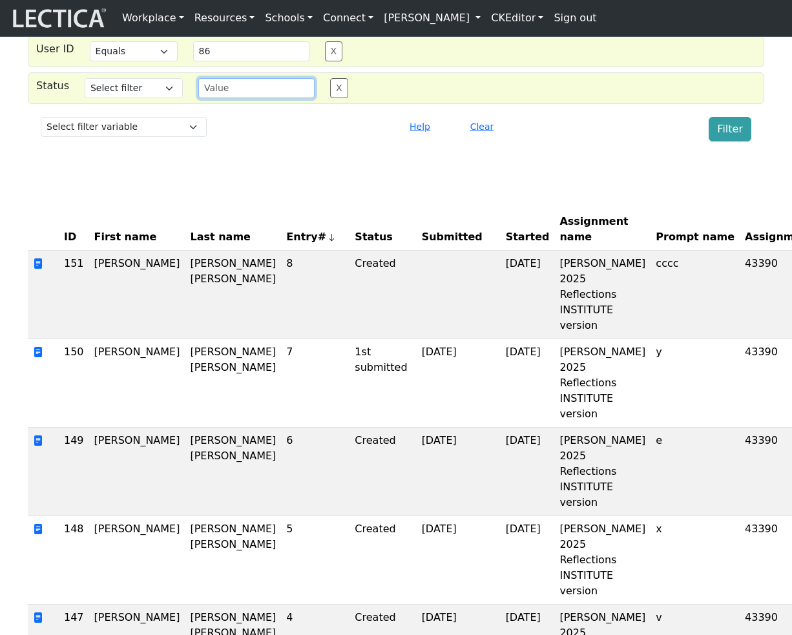
click at [222, 98] on input "text" at bounding box center [256, 88] width 116 height 20
type input "completed"
select select "iexact"
click option "Equals" at bounding box center [0, 0] width 0 height 0
click at [338, 61] on button "X" at bounding box center [334, 51] width 18 height 20
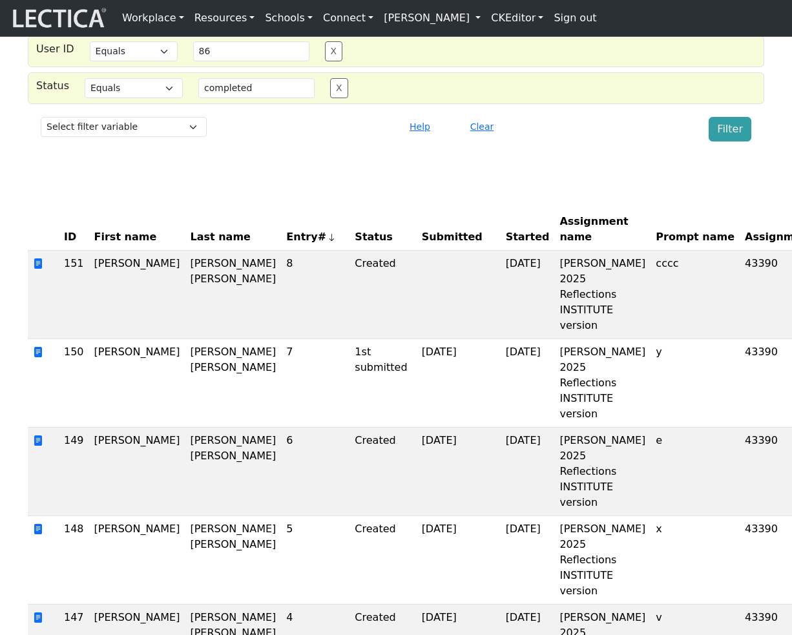
type input "completed"
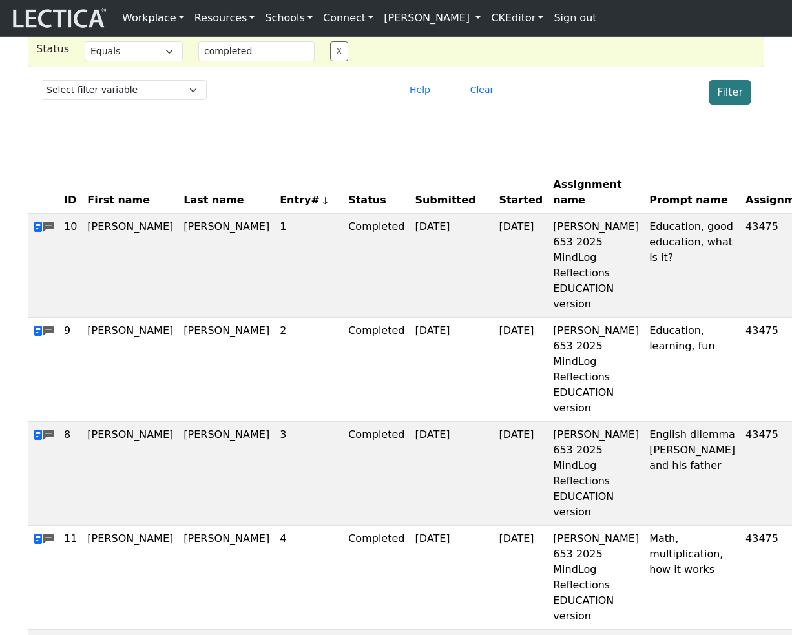
click at [730, 105] on button "Filter" at bounding box center [730, 92] width 43 height 25
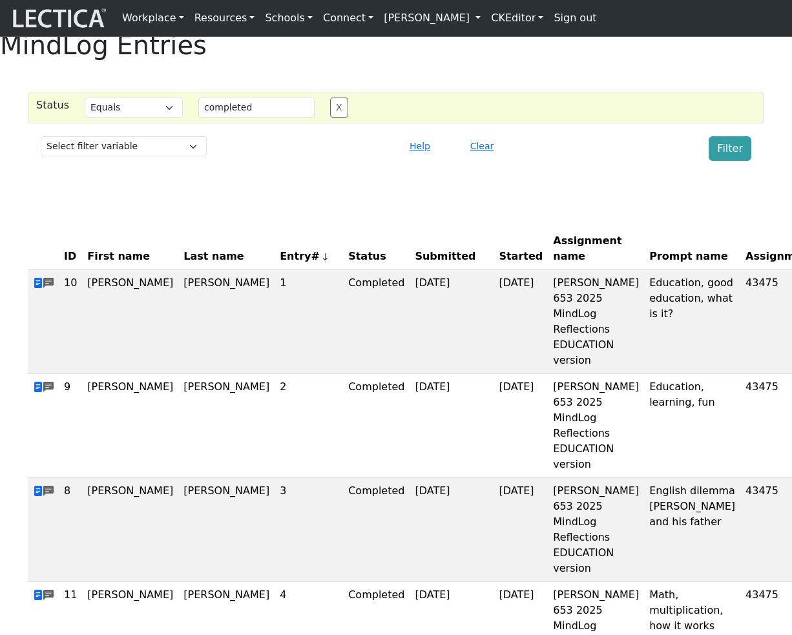
scroll to position [0, 0]
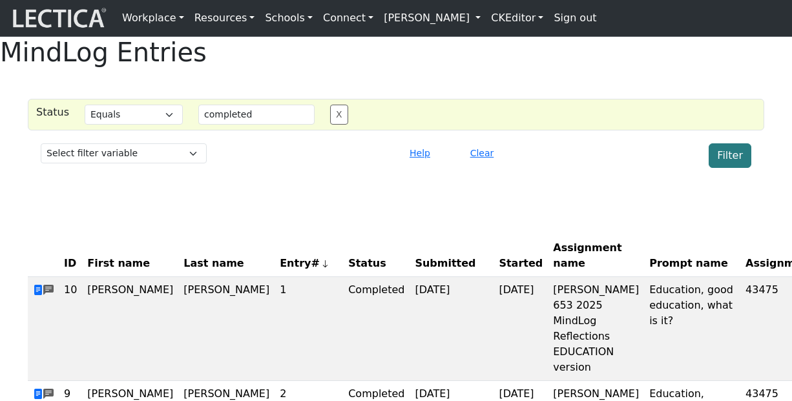
click at [735, 168] on button "Filter" at bounding box center [730, 155] width 43 height 25
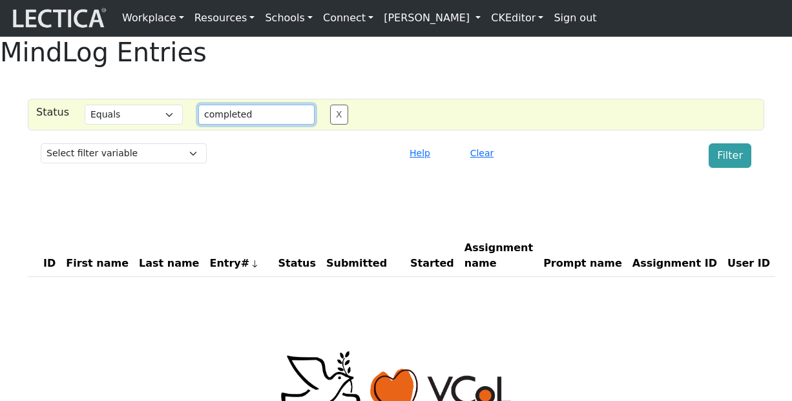
click at [264, 125] on input "completed" at bounding box center [256, 115] width 116 height 20
type input "commented"
click at [730, 168] on button "Filter" at bounding box center [730, 155] width 43 height 25
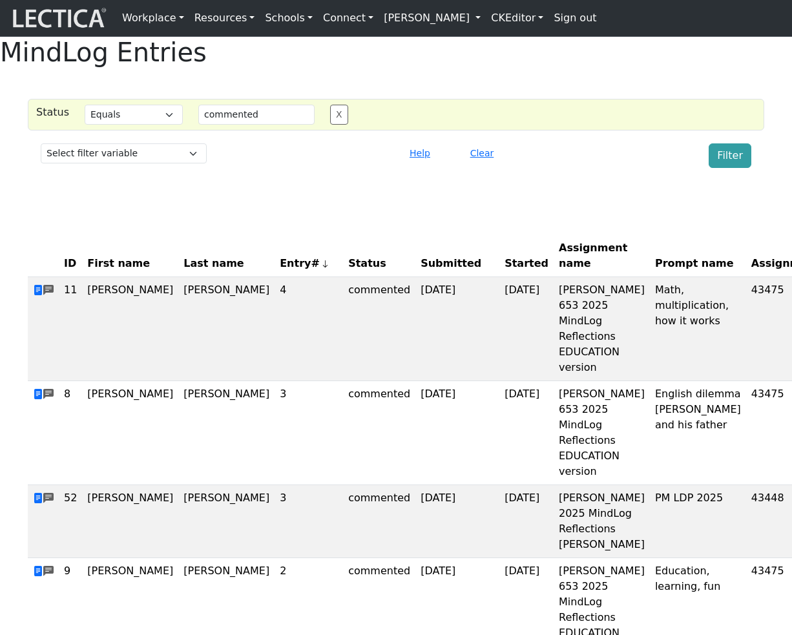
click at [476, 21] on link "[PERSON_NAME]" at bounding box center [432, 18] width 107 height 26
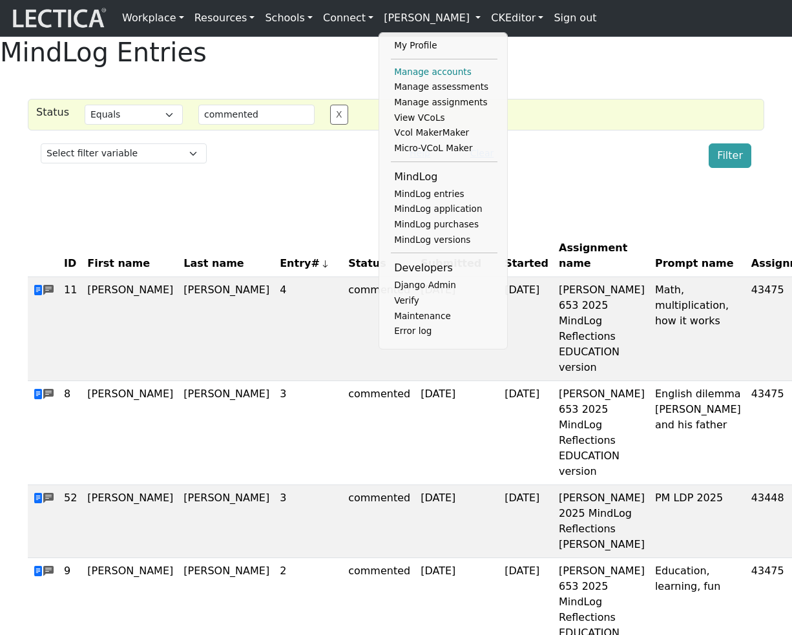
click at [433, 71] on link "Manage accounts" at bounding box center [444, 73] width 107 height 16
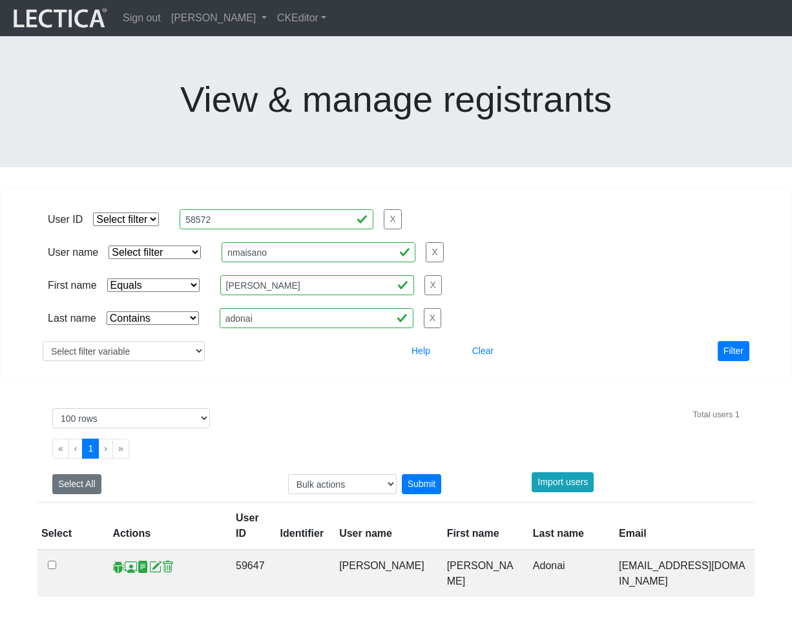
select select "iexact"
select select "icontains"
select select "100"
select select "equal"
click option "Equals" at bounding box center [0, 0] width 0 height 0
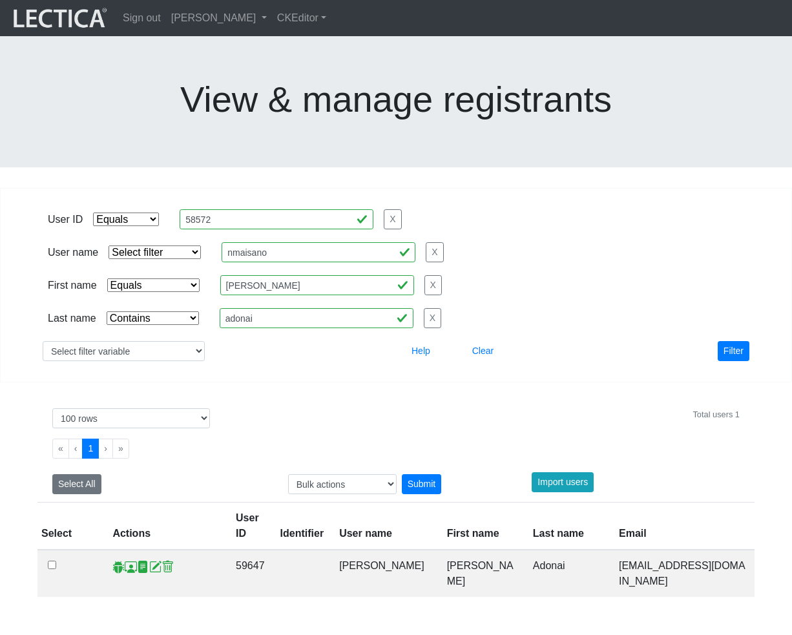
select select
click option "Select filter" at bounding box center [0, 0] width 0 height 0
select select
click option "Select filter" at bounding box center [0, 0] width 0 height 0
click at [732, 341] on button "Filter" at bounding box center [734, 351] width 32 height 20
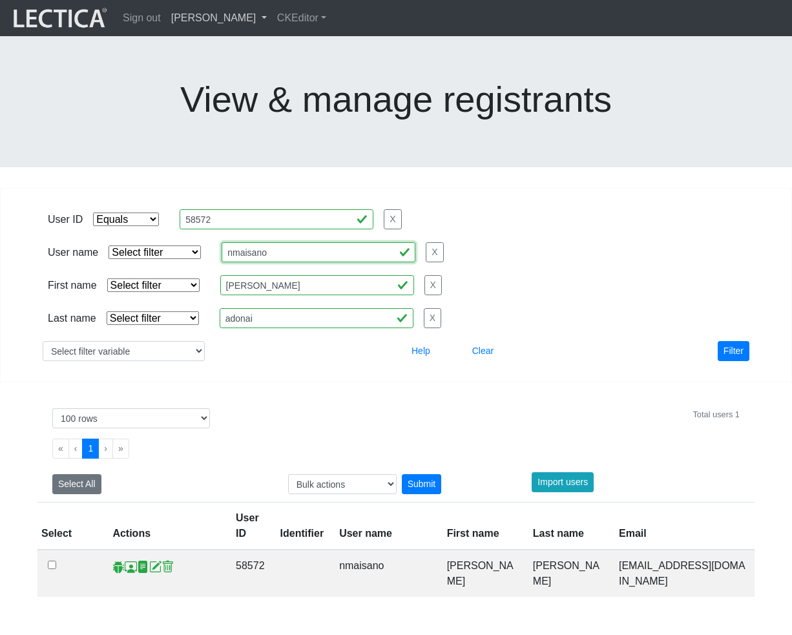
click at [289, 242] on input "nmaisano" at bounding box center [319, 252] width 194 height 20
click at [290, 242] on input "nmaisano" at bounding box center [319, 252] width 194 height 20
paste input "mindlogteacher"
type input "mindlogteacher"
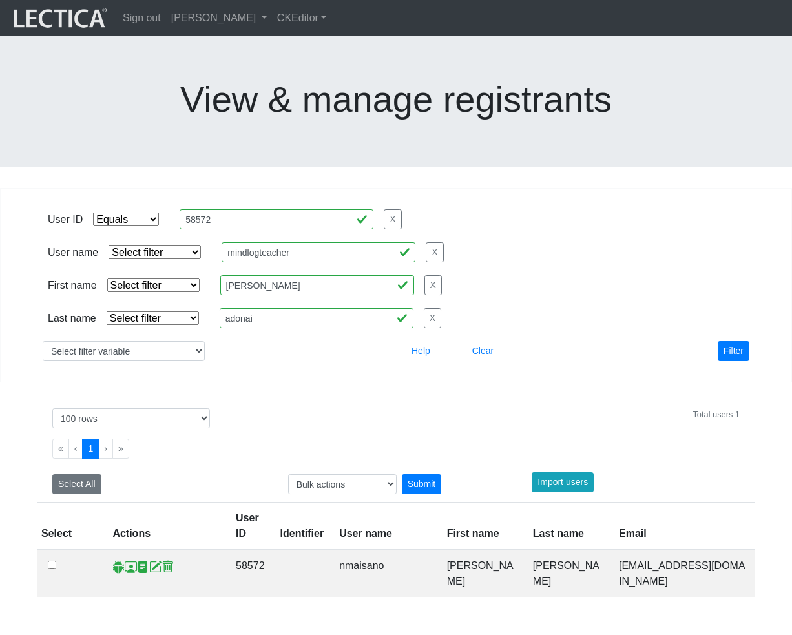
select select "iexact"
click option "Equals" at bounding box center [0, 0] width 0 height 0
select select
click option "Select filter" at bounding box center [0, 0] width 0 height 0
click at [738, 341] on button "Filter" at bounding box center [734, 351] width 32 height 20
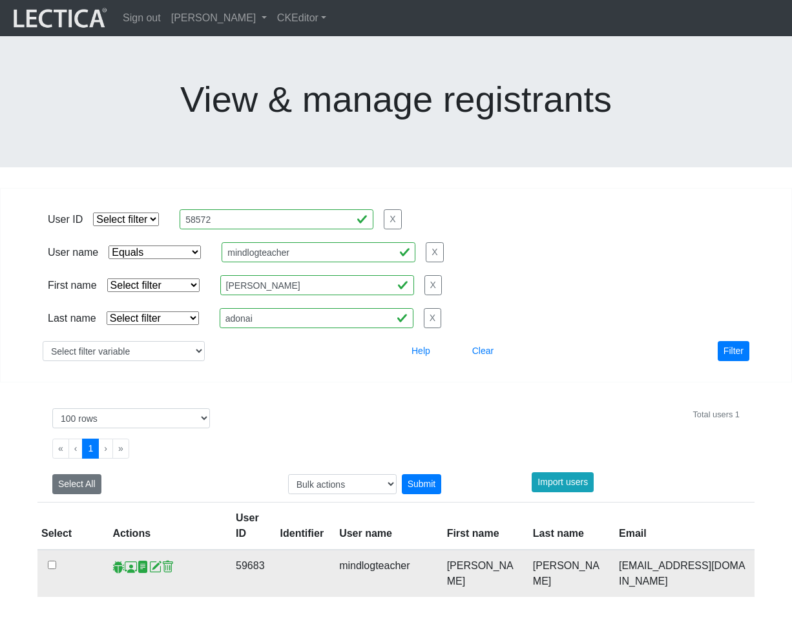
click at [127, 560] on span at bounding box center [131, 567] width 12 height 14
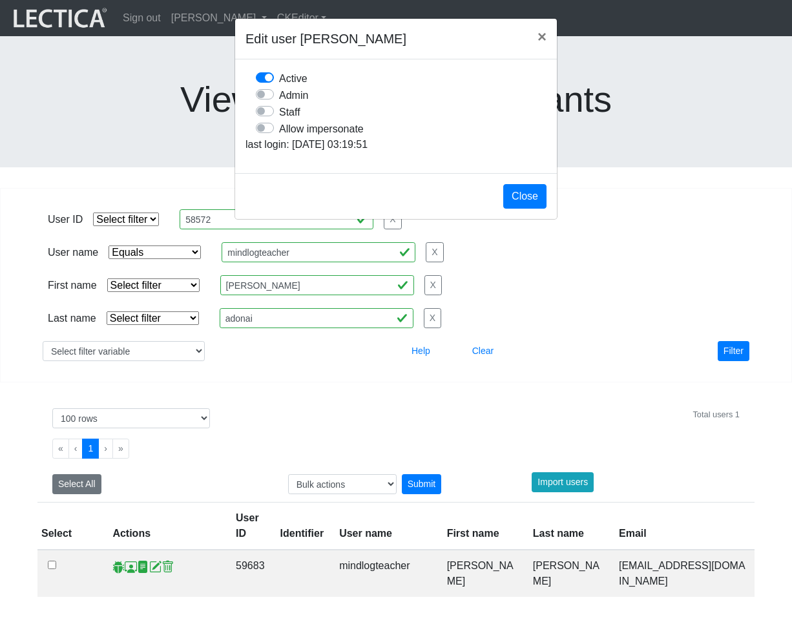
click at [279, 137] on label "Allow impersonate" at bounding box center [321, 128] width 85 height 17
click at [260, 133] on input "Allow impersonate" at bounding box center [261, 126] width 10 height 13
checkbox input "true"
click at [528, 209] on button "Close" at bounding box center [524, 196] width 43 height 25
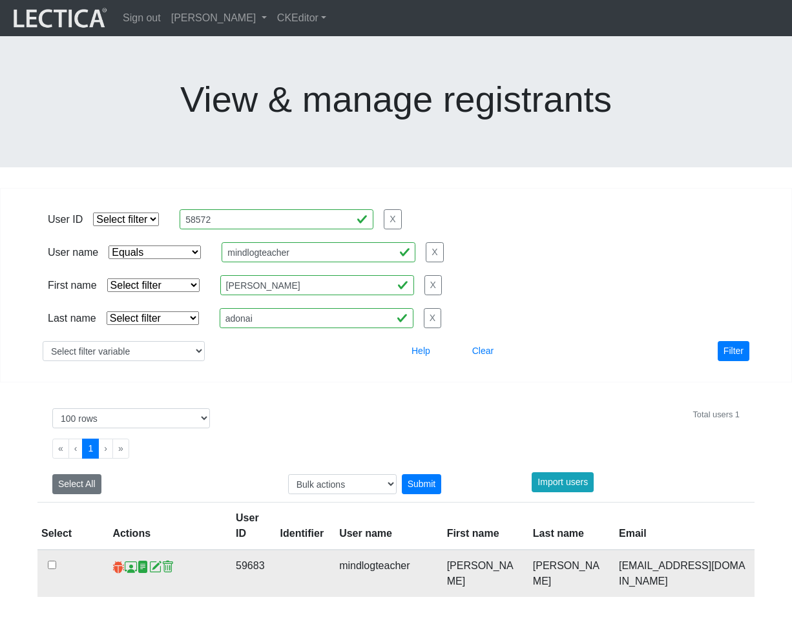
click at [116, 560] on span at bounding box center [118, 567] width 12 height 14
